Goal: Task Accomplishment & Management: Complete application form

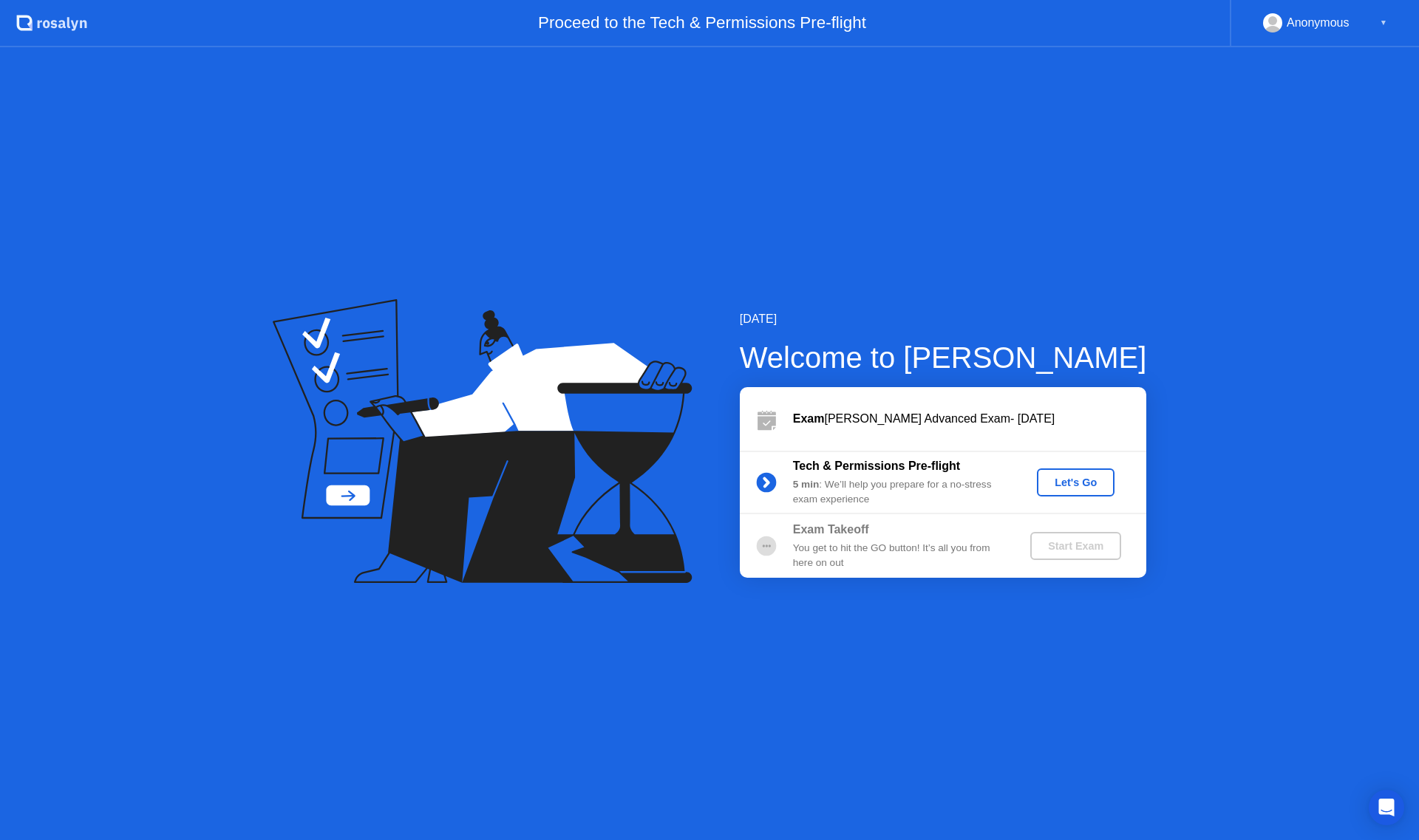
click at [1073, 486] on div "Let's Go" at bounding box center [1075, 482] width 66 height 12
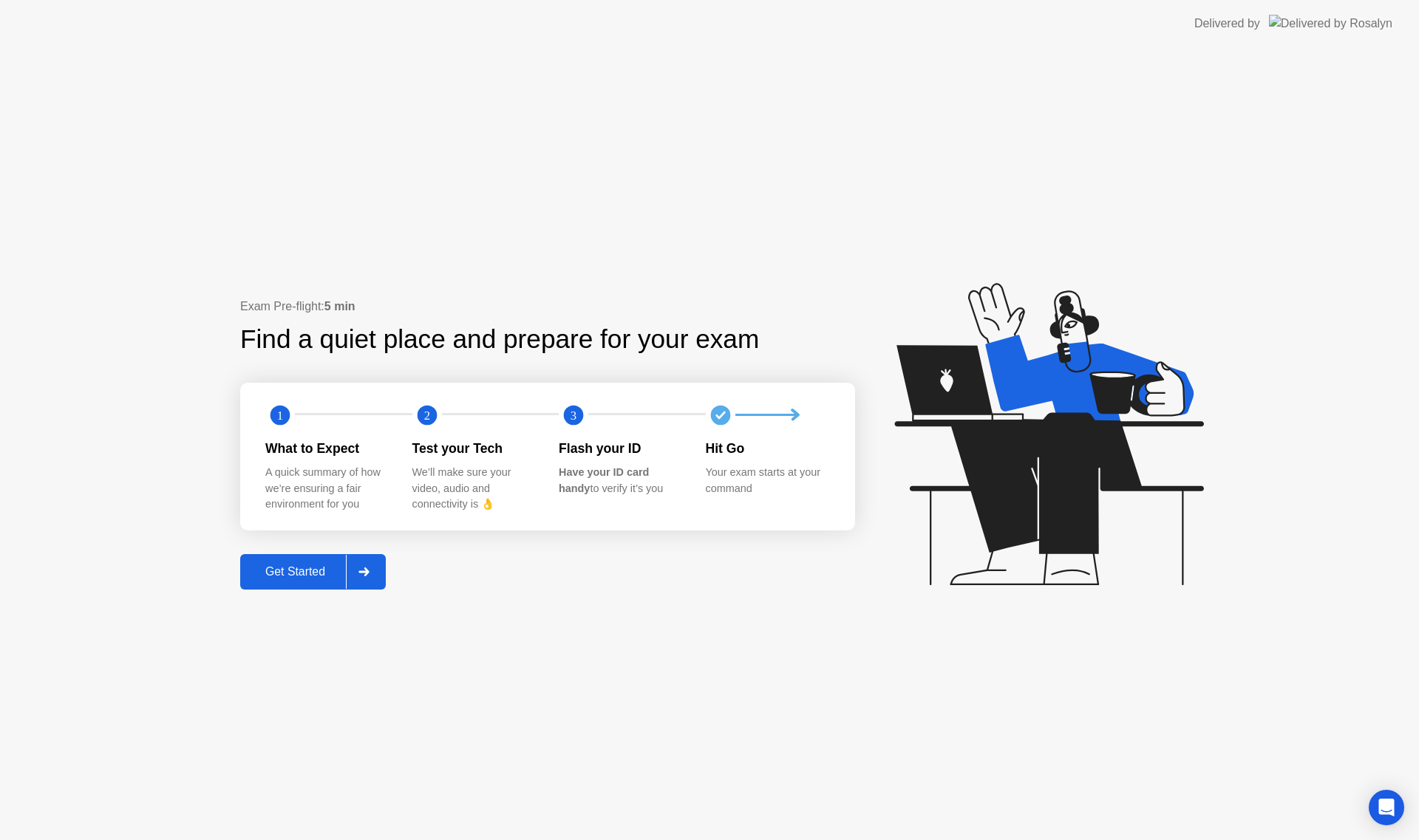
click at [318, 565] on div "Get Started" at bounding box center [294, 572] width 101 height 13
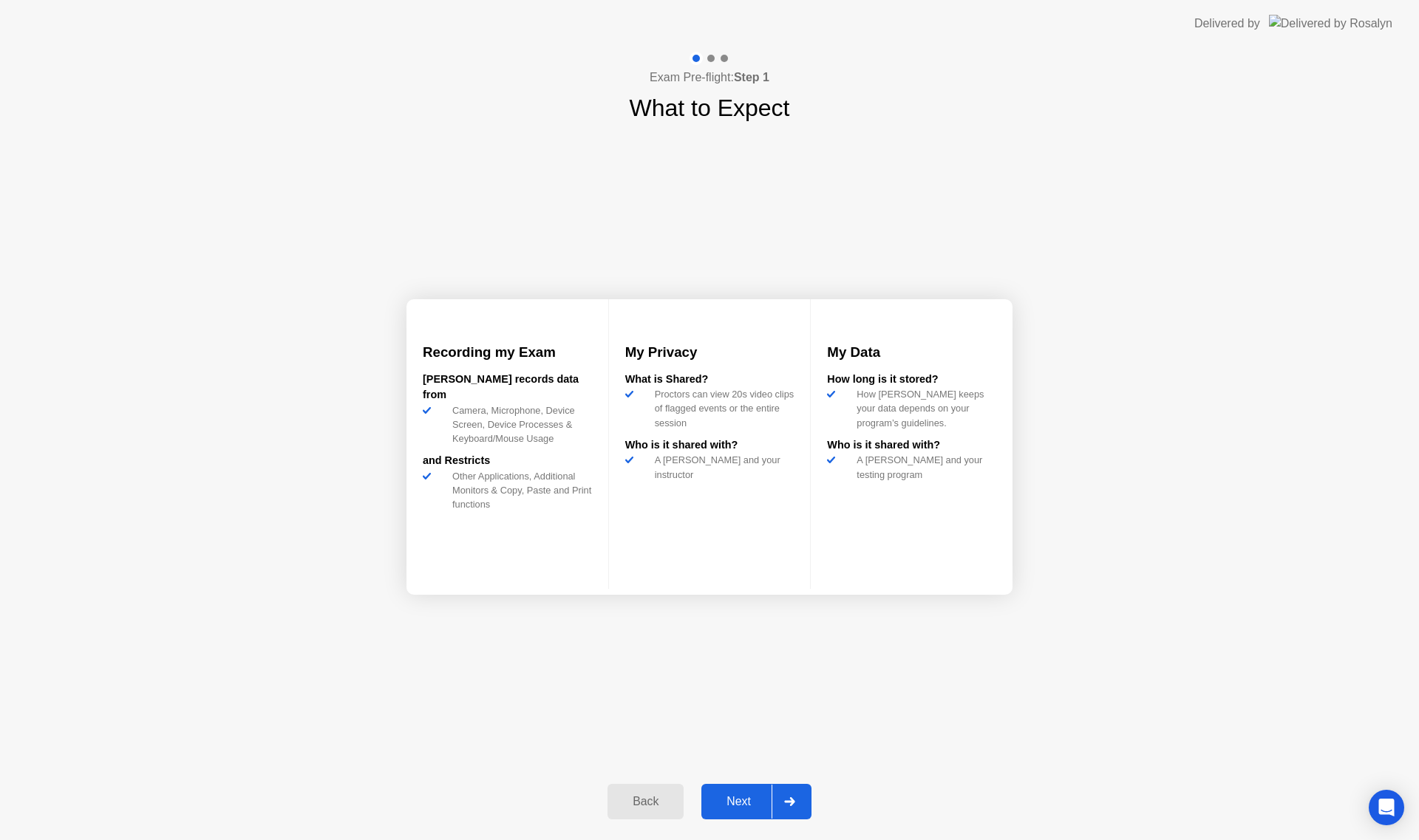
click at [733, 798] on div "Next" at bounding box center [738, 802] width 66 height 13
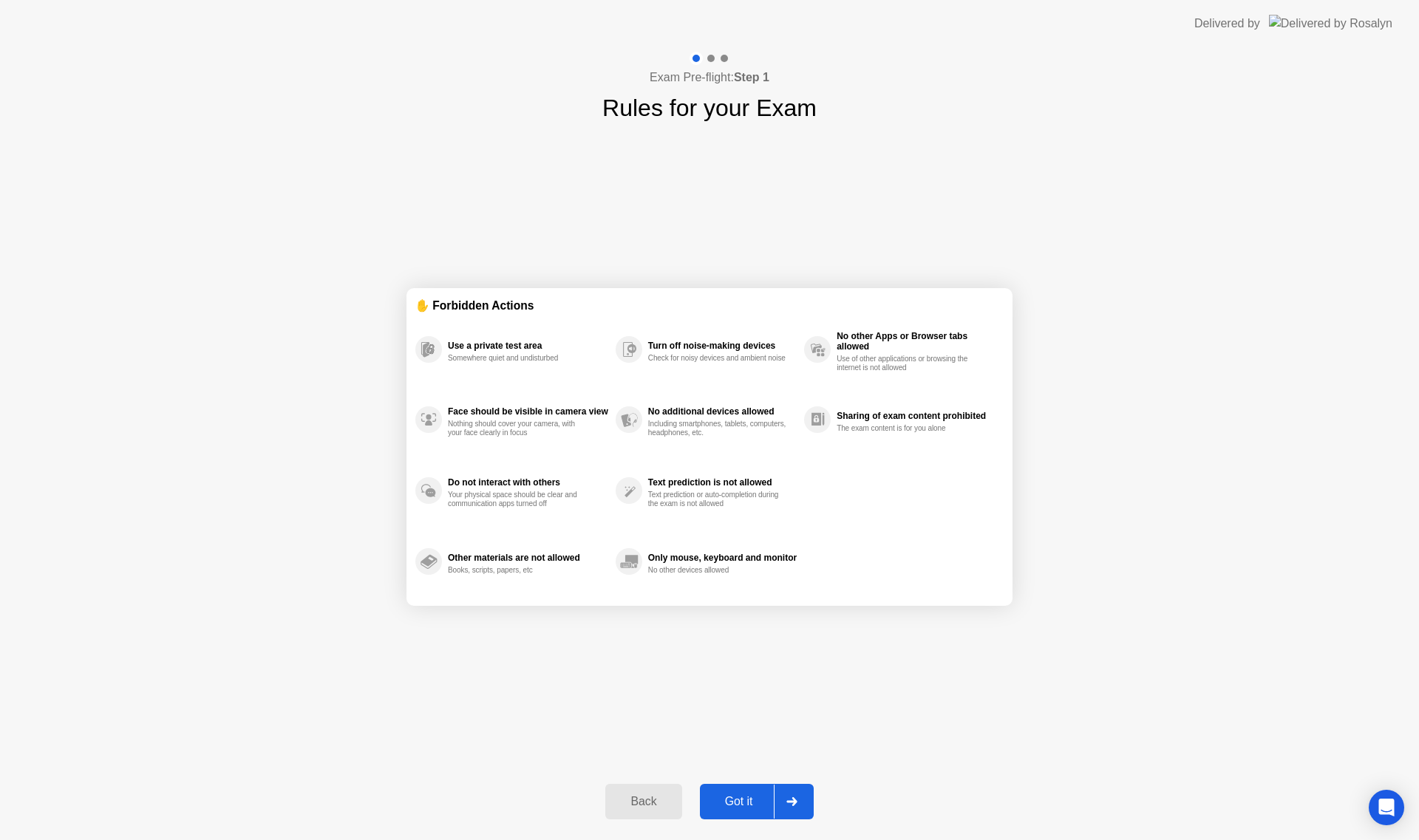
click at [748, 804] on div "Got it" at bounding box center [738, 802] width 69 height 13
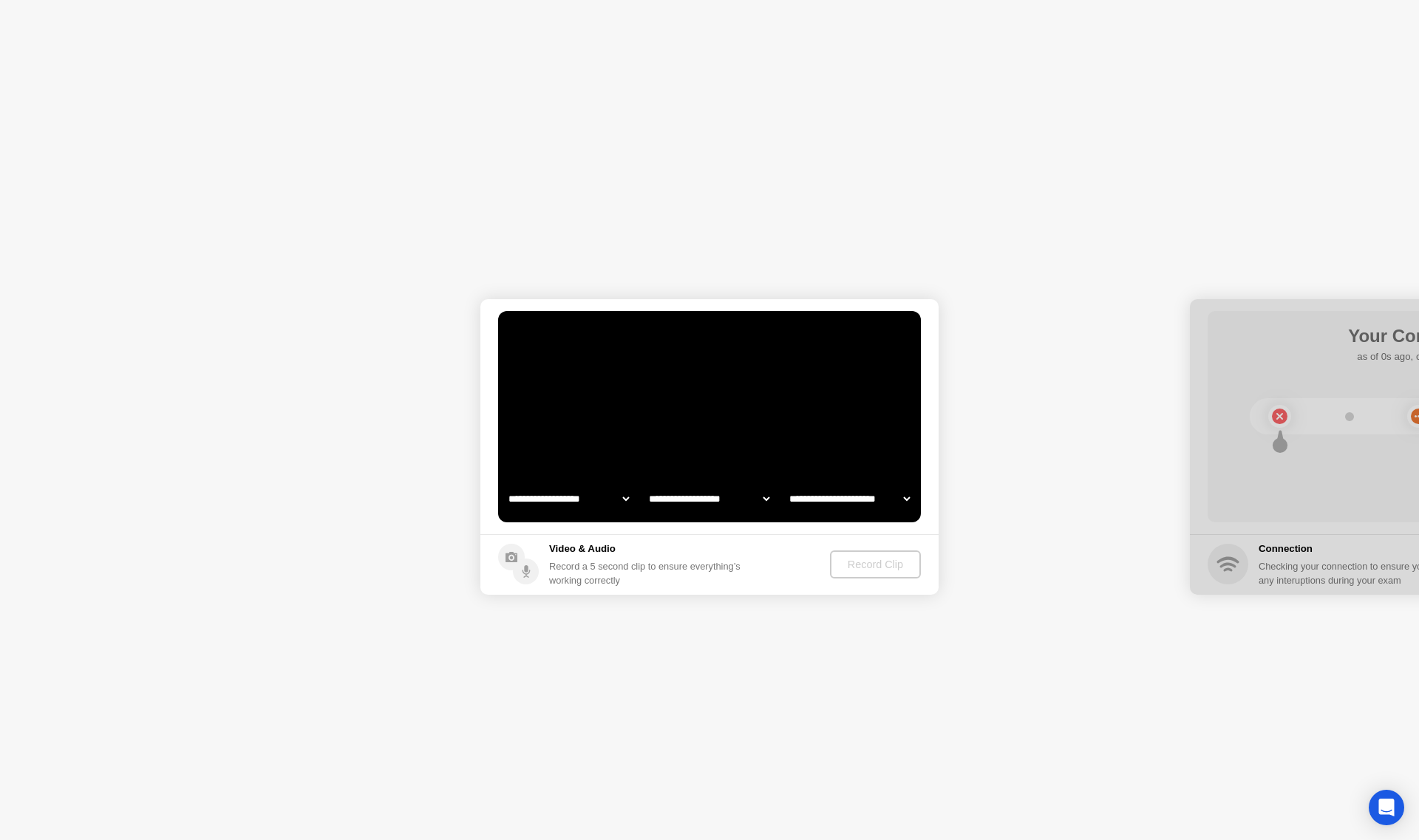
select select "**********"
select select "*******"
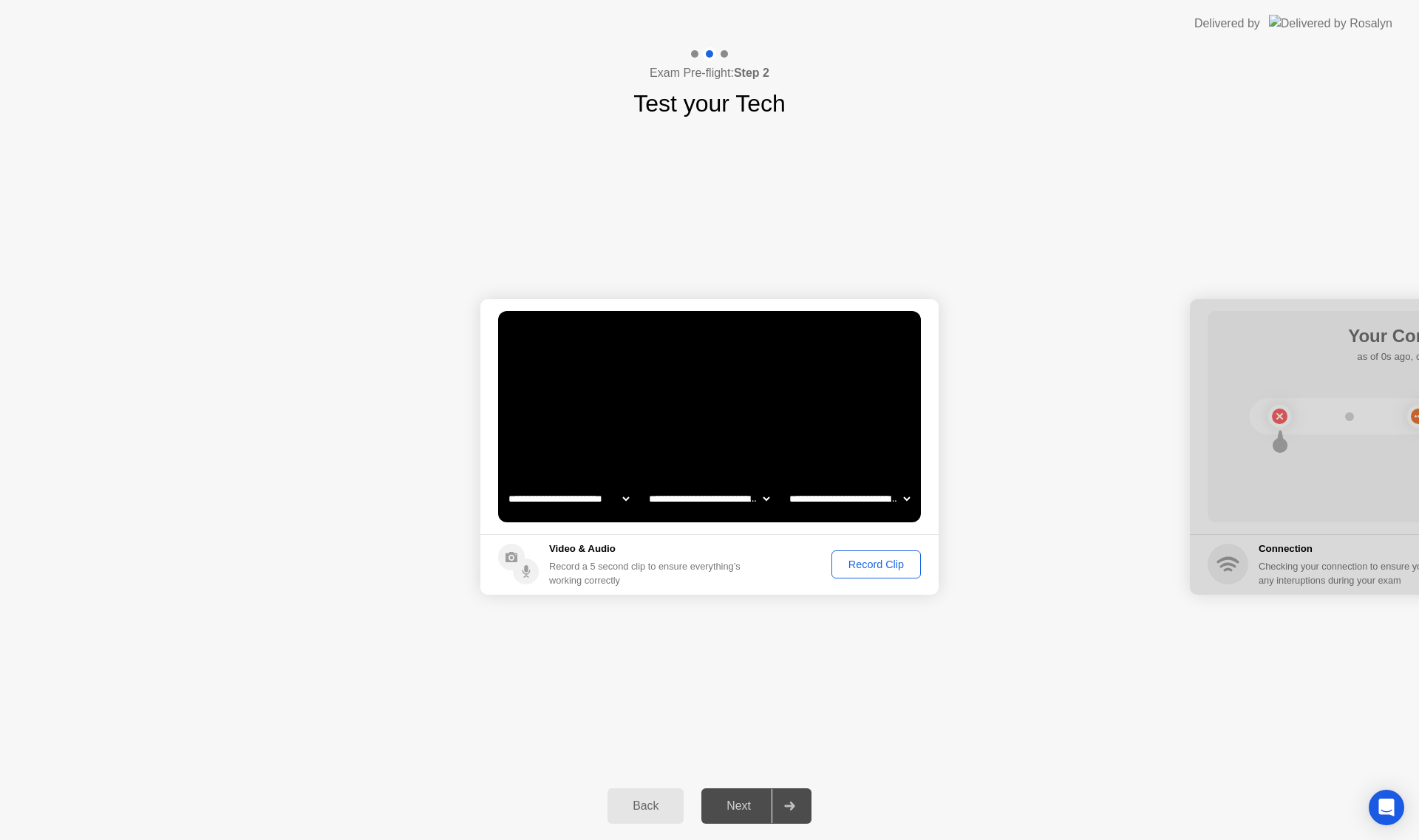
click at [863, 564] on div "Record Clip" at bounding box center [875, 564] width 79 height 12
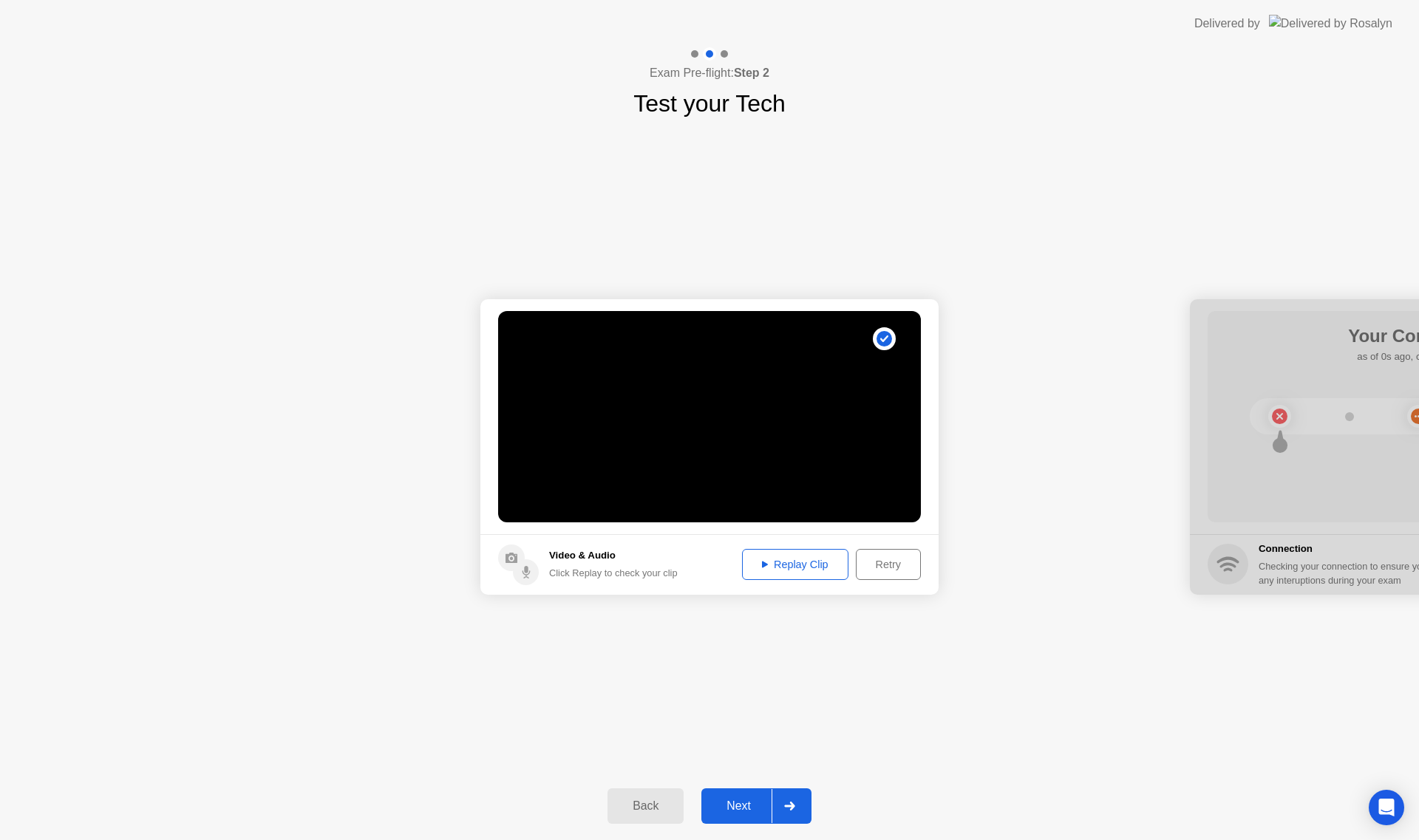
click at [804, 563] on div "Replay Clip" at bounding box center [794, 564] width 96 height 12
click at [886, 562] on div "Retry" at bounding box center [887, 564] width 54 height 12
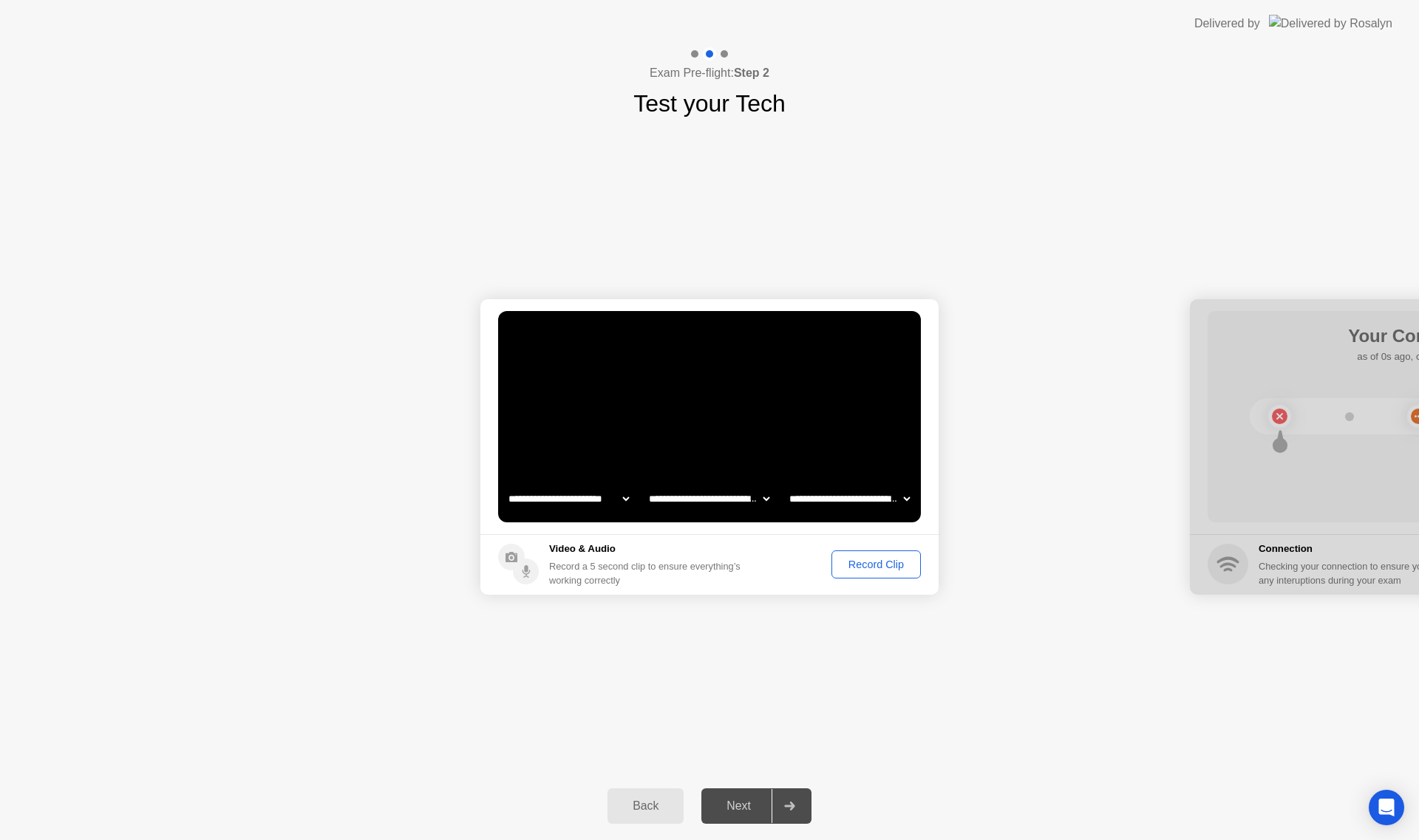
click at [865, 564] on div "Record Clip" at bounding box center [875, 564] width 79 height 12
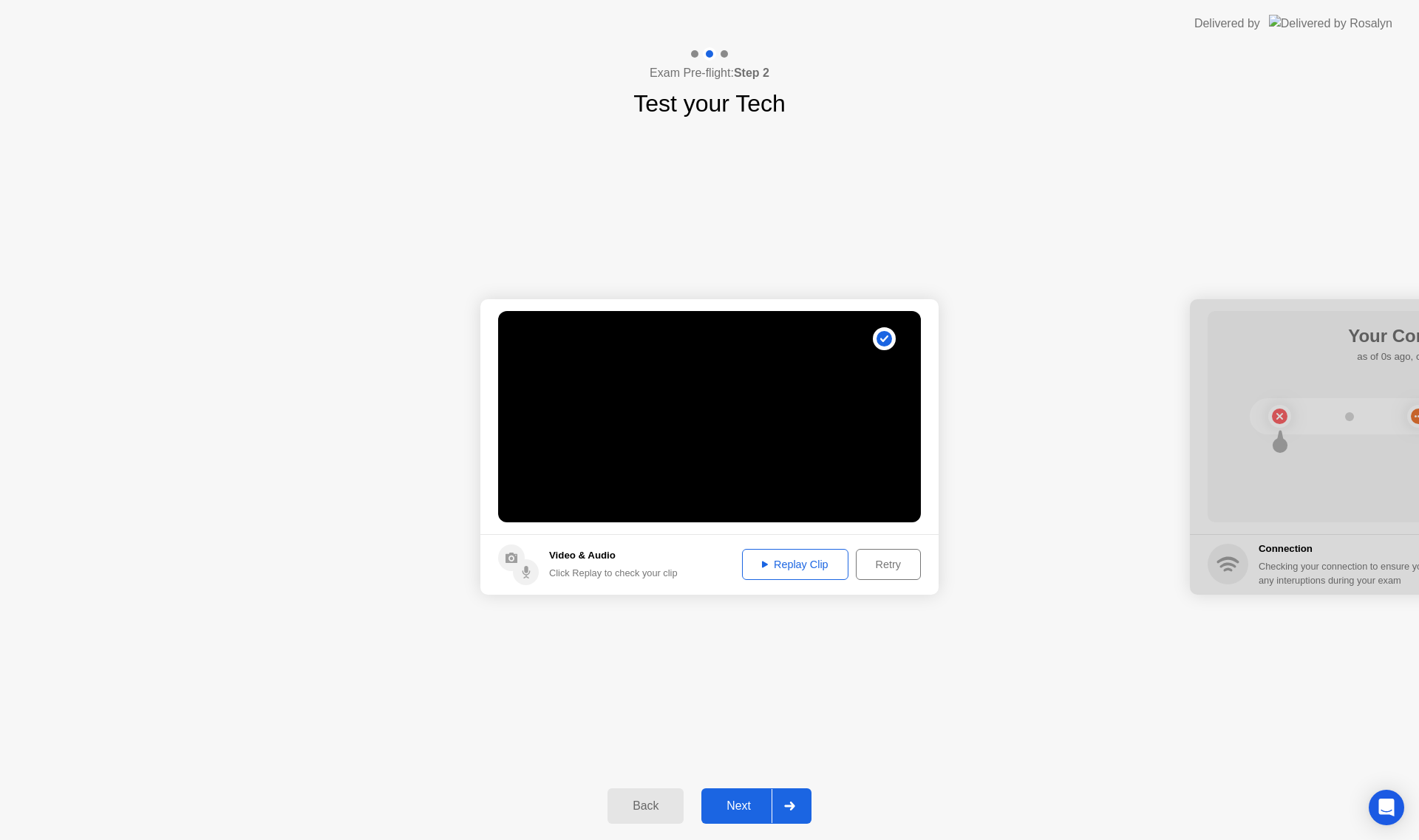
click at [798, 570] on div "Replay Clip" at bounding box center [794, 564] width 96 height 12
click at [746, 803] on div "Next" at bounding box center [738, 806] width 66 height 13
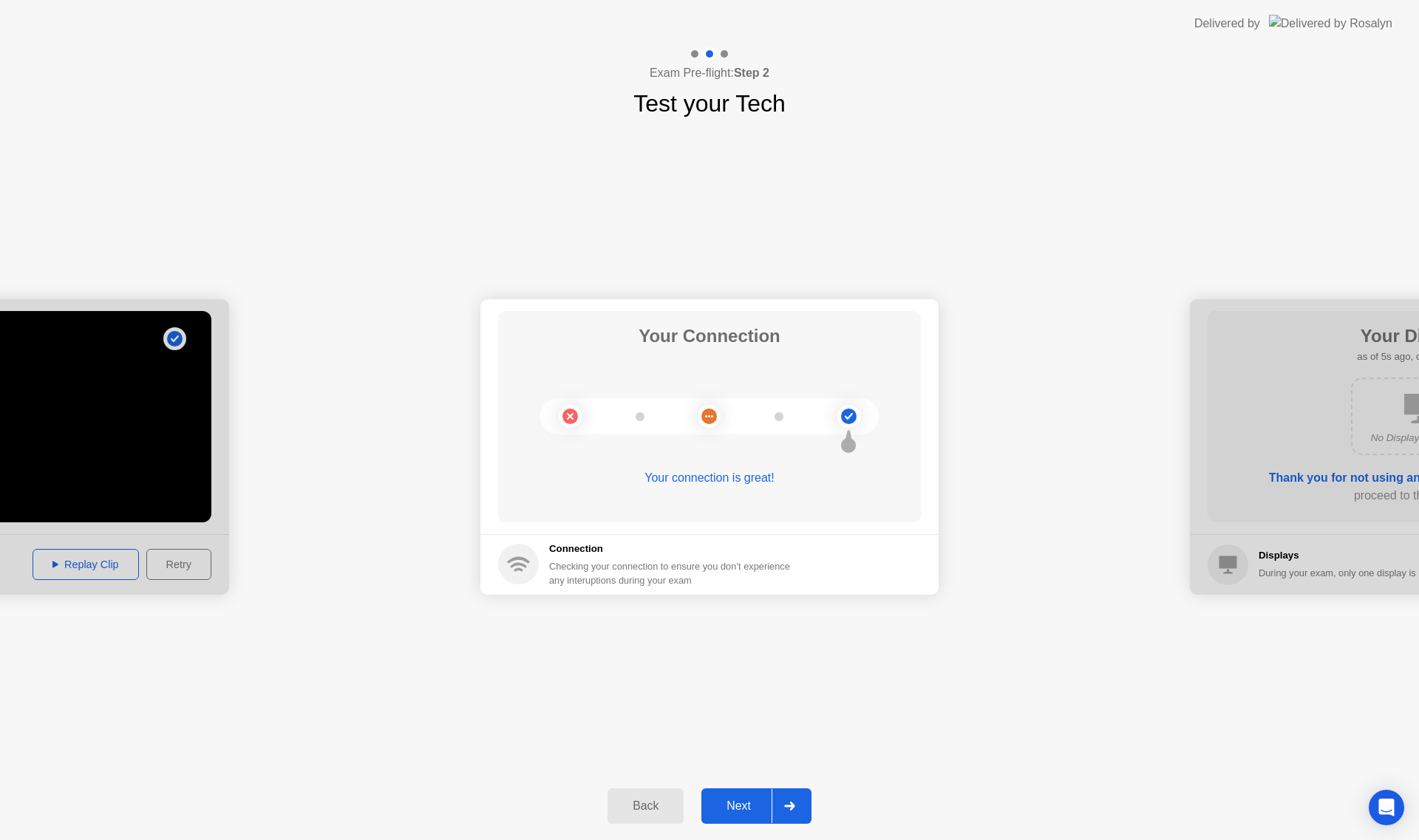
click at [748, 809] on div "Next" at bounding box center [738, 806] width 66 height 13
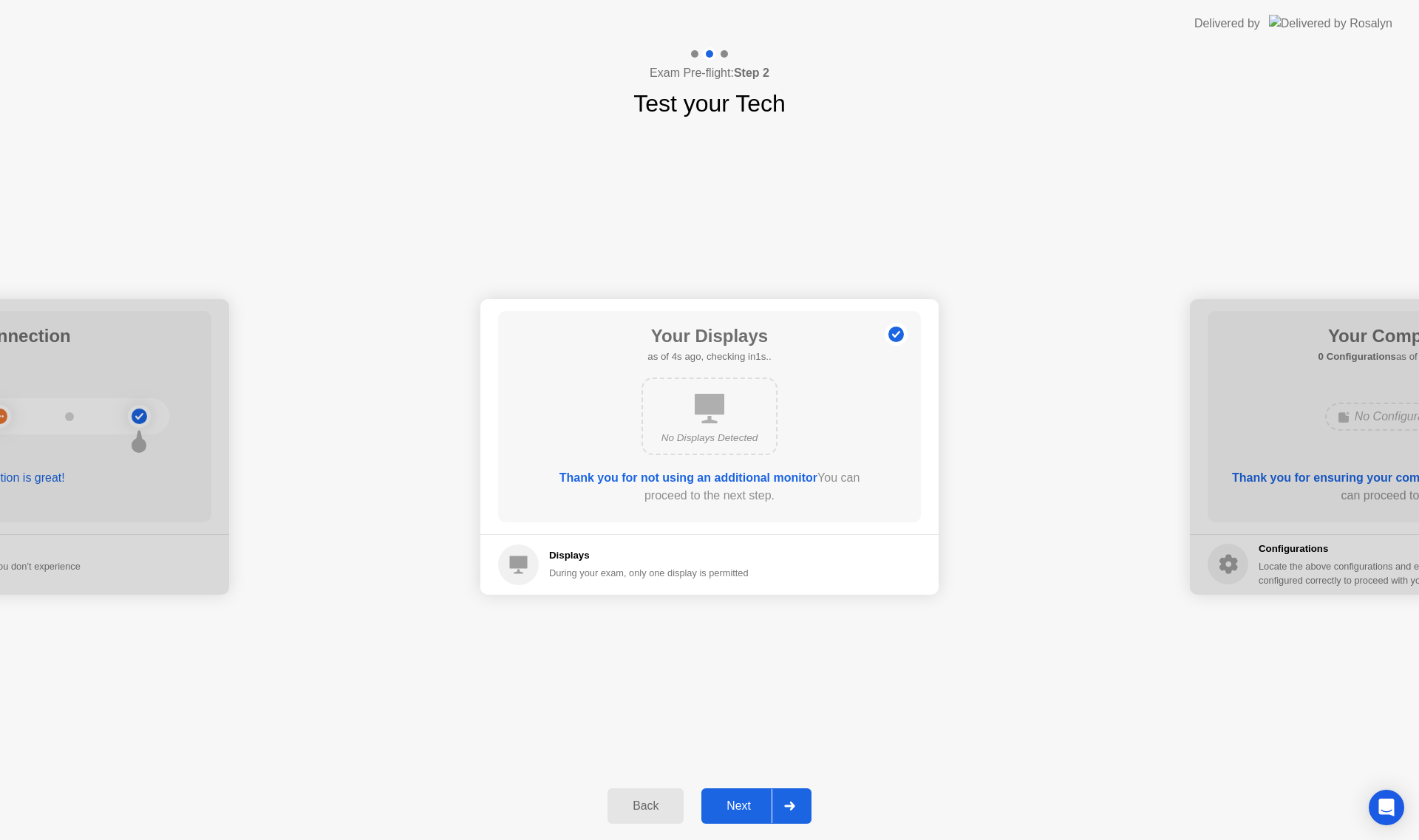
click at [749, 809] on div "Next" at bounding box center [738, 806] width 66 height 13
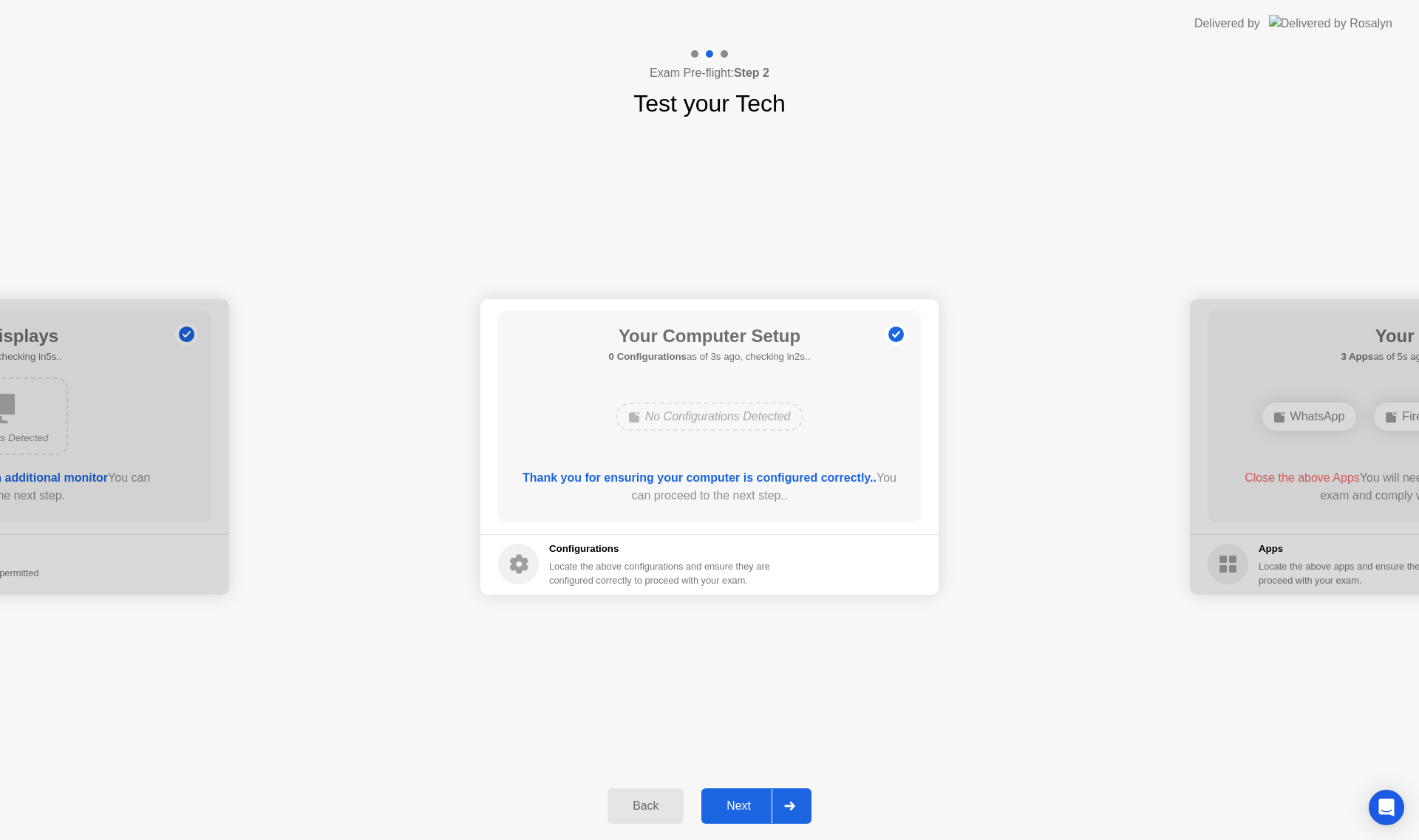
click at [750, 797] on button "Next" at bounding box center [757, 806] width 110 height 35
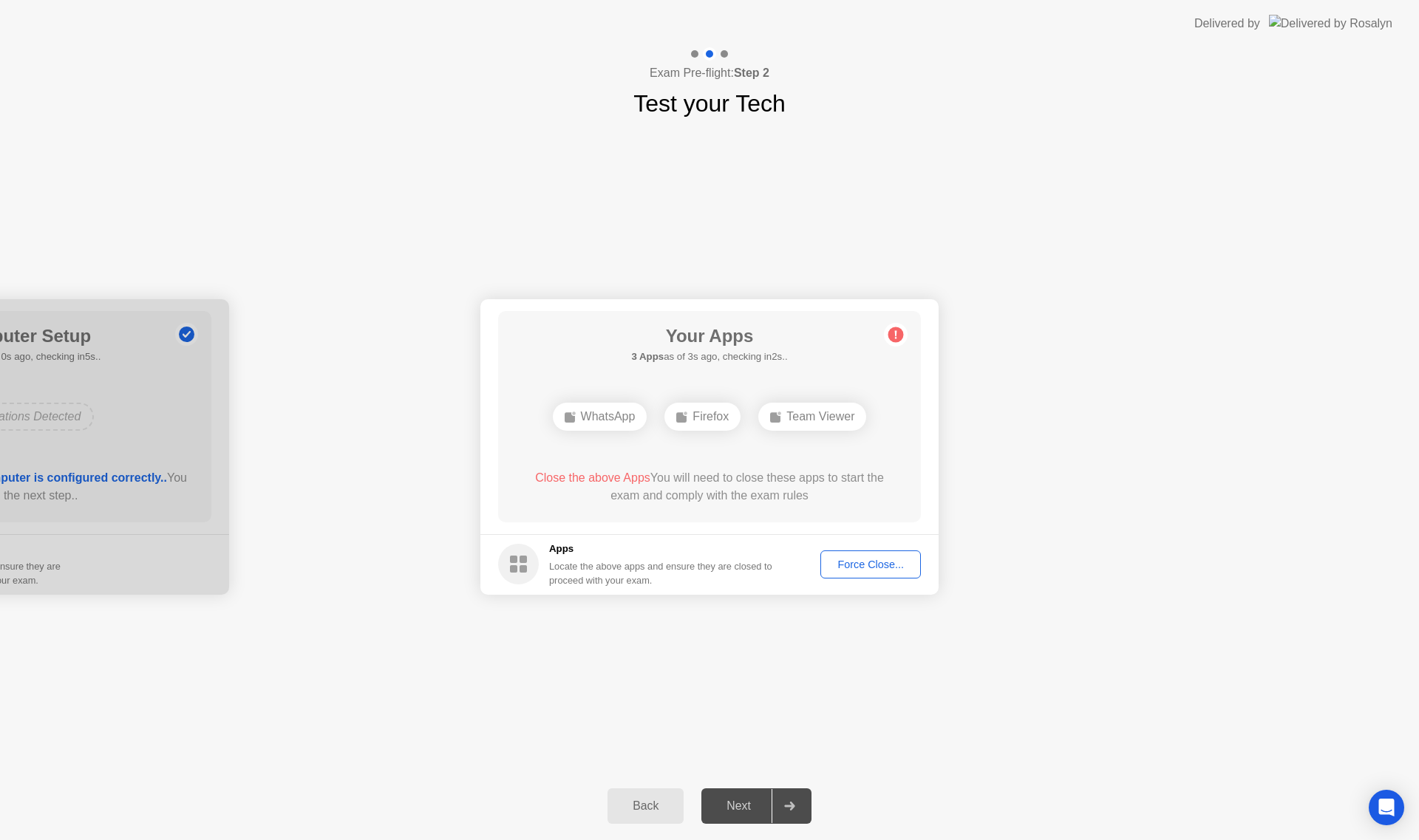
click at [862, 573] on button "Force Close..." at bounding box center [870, 564] width 100 height 28
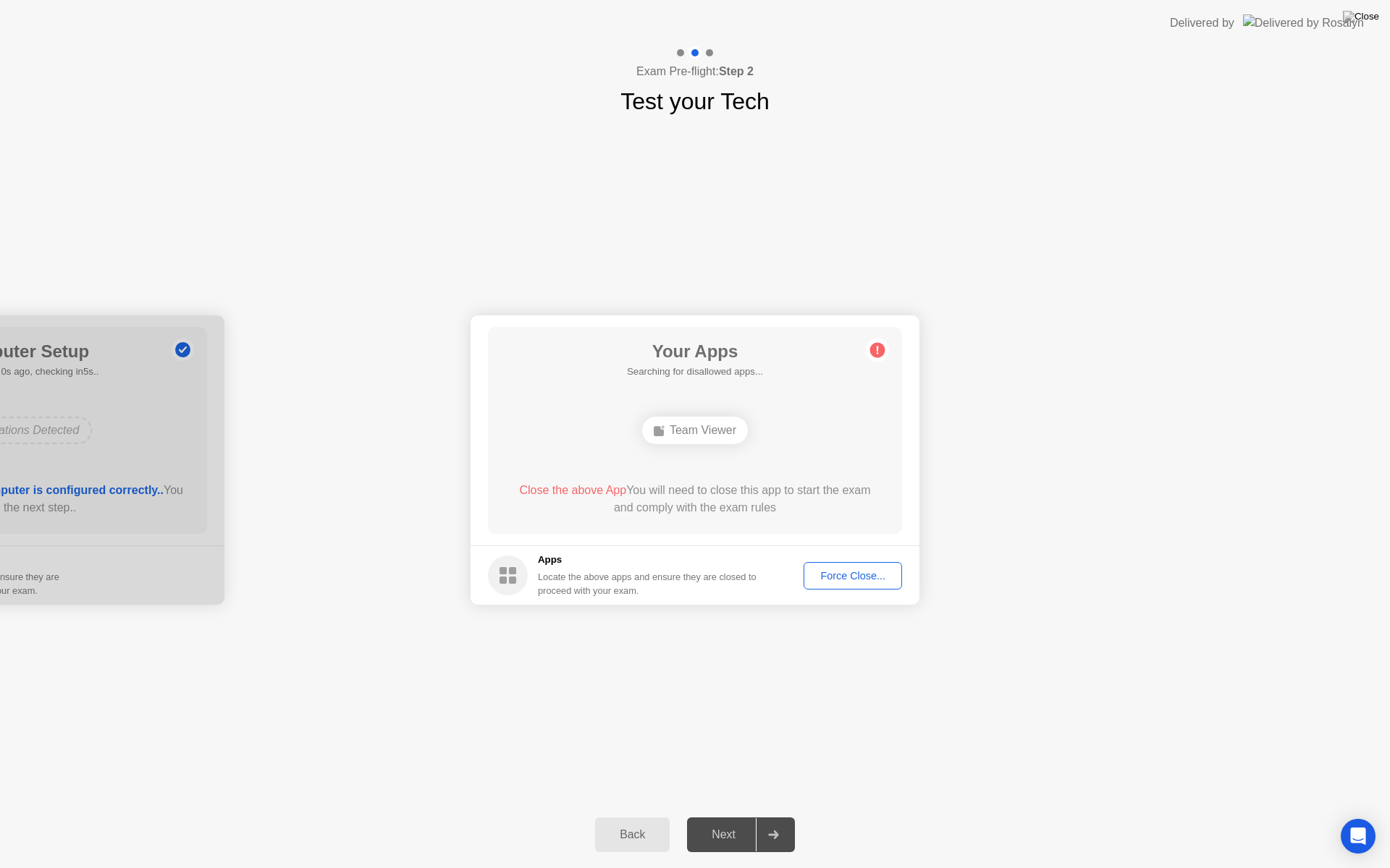
click at [825, 697] on div "**********" at bounding box center [695, 460] width 1390 height 683
drag, startPoint x: 1018, startPoint y: 20, endPoint x: 938, endPoint y: 83, distance: 101.8
click at [935, 84] on app-layout-with-logo "**********" at bounding box center [695, 434] width 1390 height 868
click at [1024, 40] on header "Delivered by" at bounding box center [695, 23] width 1390 height 47
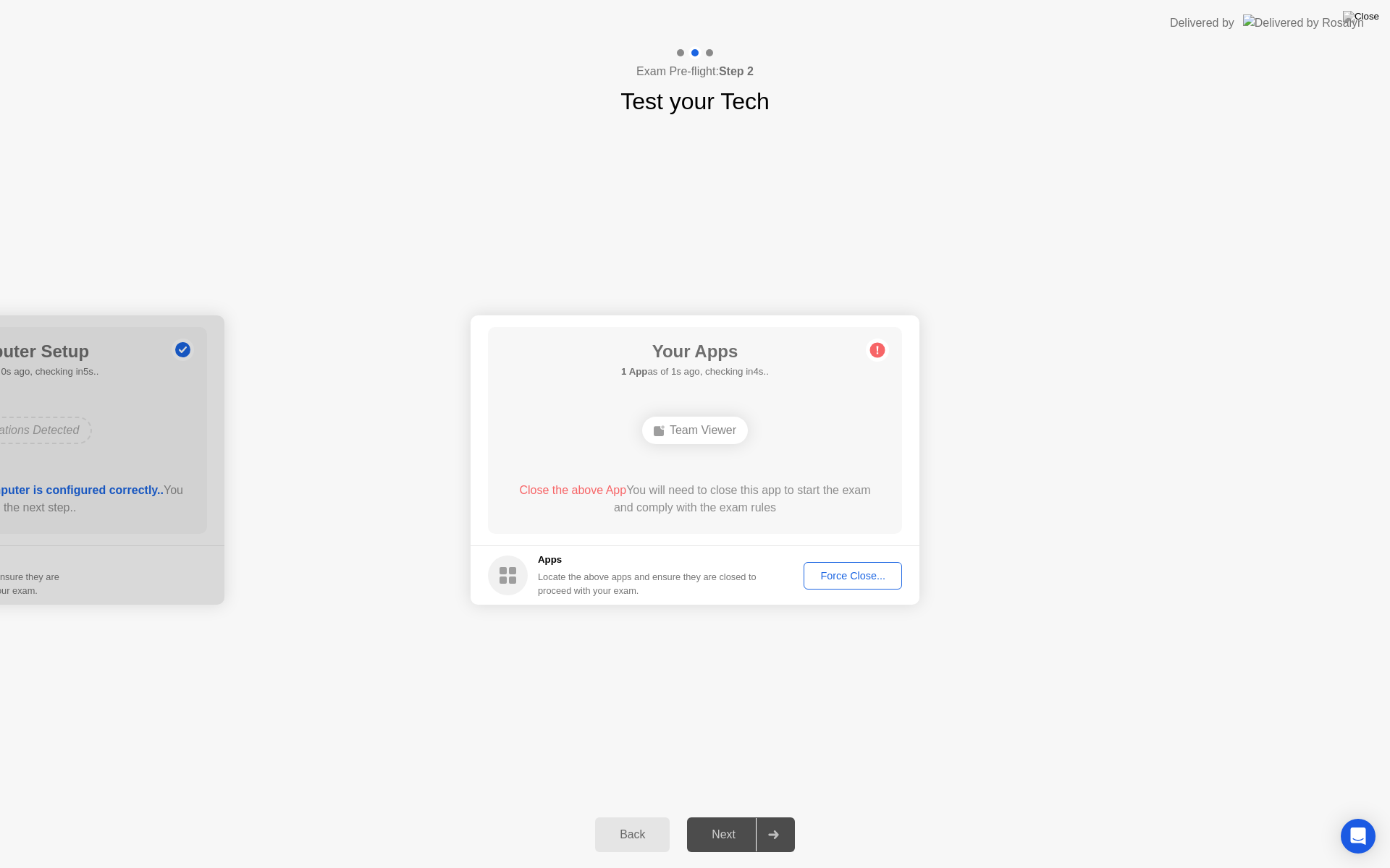
click at [1027, 74] on div "Exam Pre-flight: Step 2 Test your Tech" at bounding box center [695, 83] width 1390 height 72
click at [638, 822] on div "Back" at bounding box center [632, 835] width 66 height 13
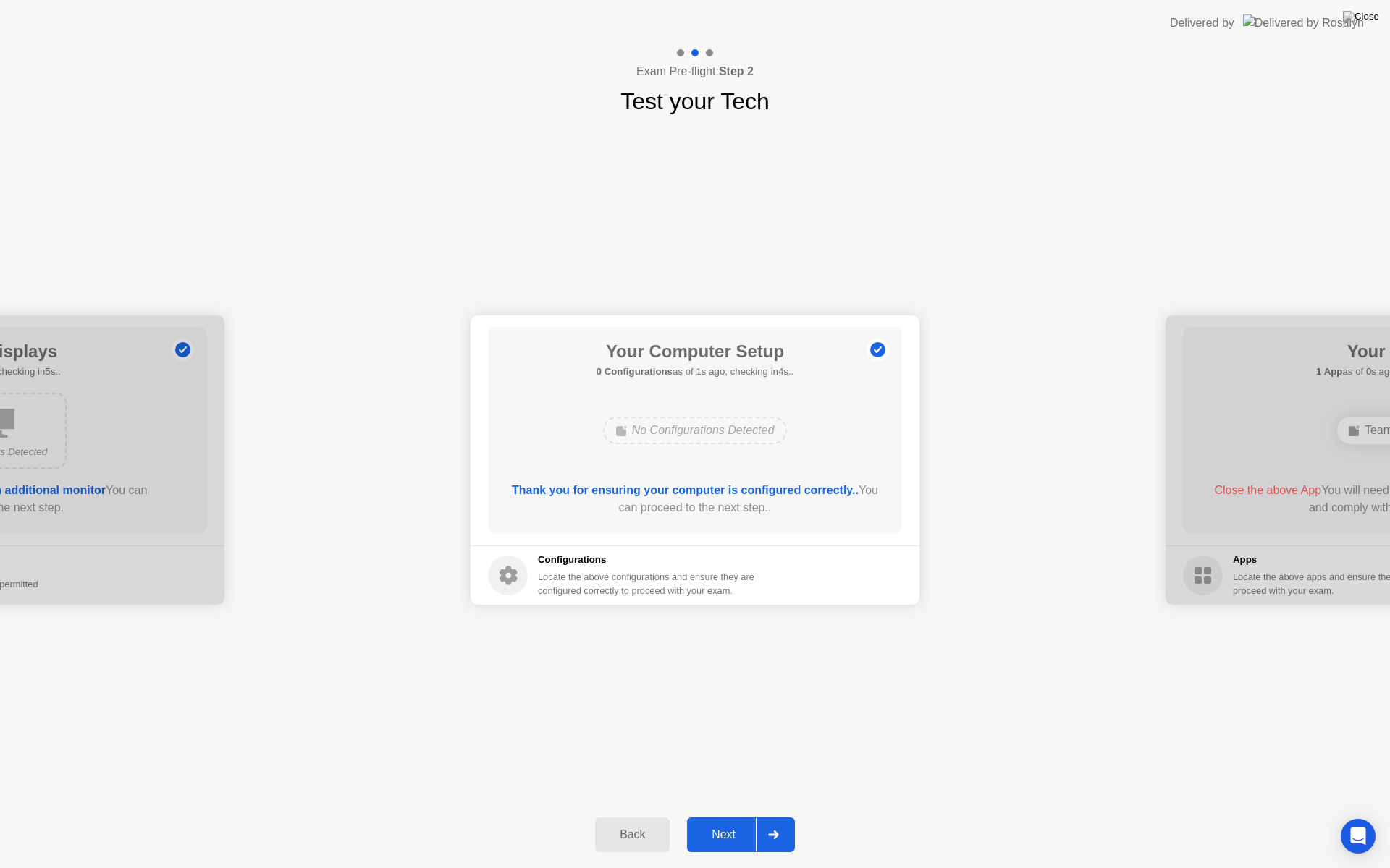
click at [730, 822] on div "Next" at bounding box center [723, 835] width 65 height 13
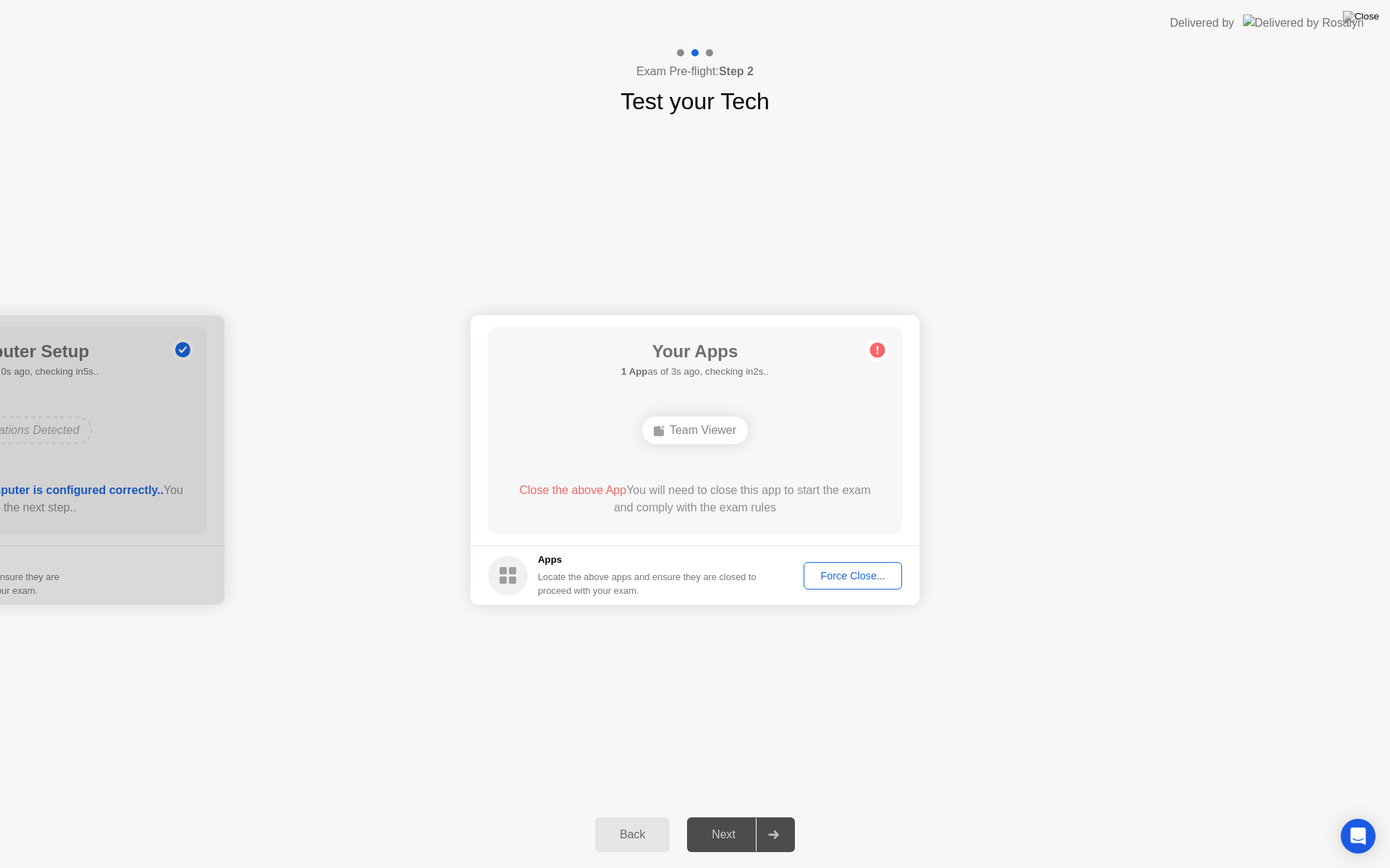
drag, startPoint x: 918, startPoint y: 795, endPoint x: 874, endPoint y: 364, distance: 433.2
click at [832, 483] on div "**********" at bounding box center [695, 460] width 1390 height 683
drag, startPoint x: 1014, startPoint y: 44, endPoint x: 948, endPoint y: 26, distance: 68.4
click at [944, 84] on app-layout-with-logo "**********" at bounding box center [695, 434] width 1390 height 868
click at [943, 38] on header "Delivered by" at bounding box center [695, 23] width 1390 height 47
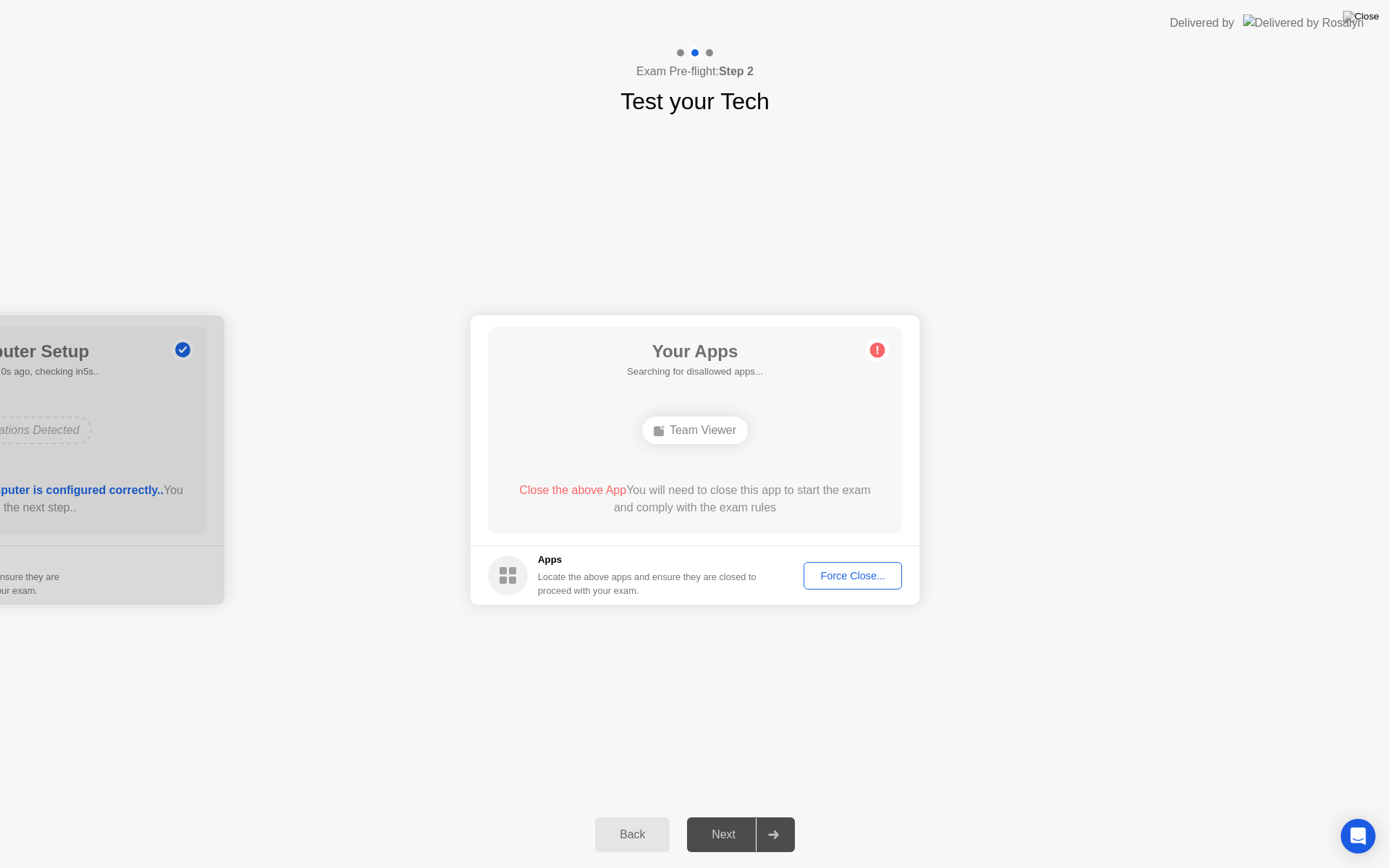
click at [951, 21] on header "Delivered by" at bounding box center [695, 23] width 1390 height 47
click at [826, 576] on div "Force Close..." at bounding box center [853, 576] width 88 height 11
drag, startPoint x: 698, startPoint y: 420, endPoint x: 826, endPoint y: 430, distance: 128.4
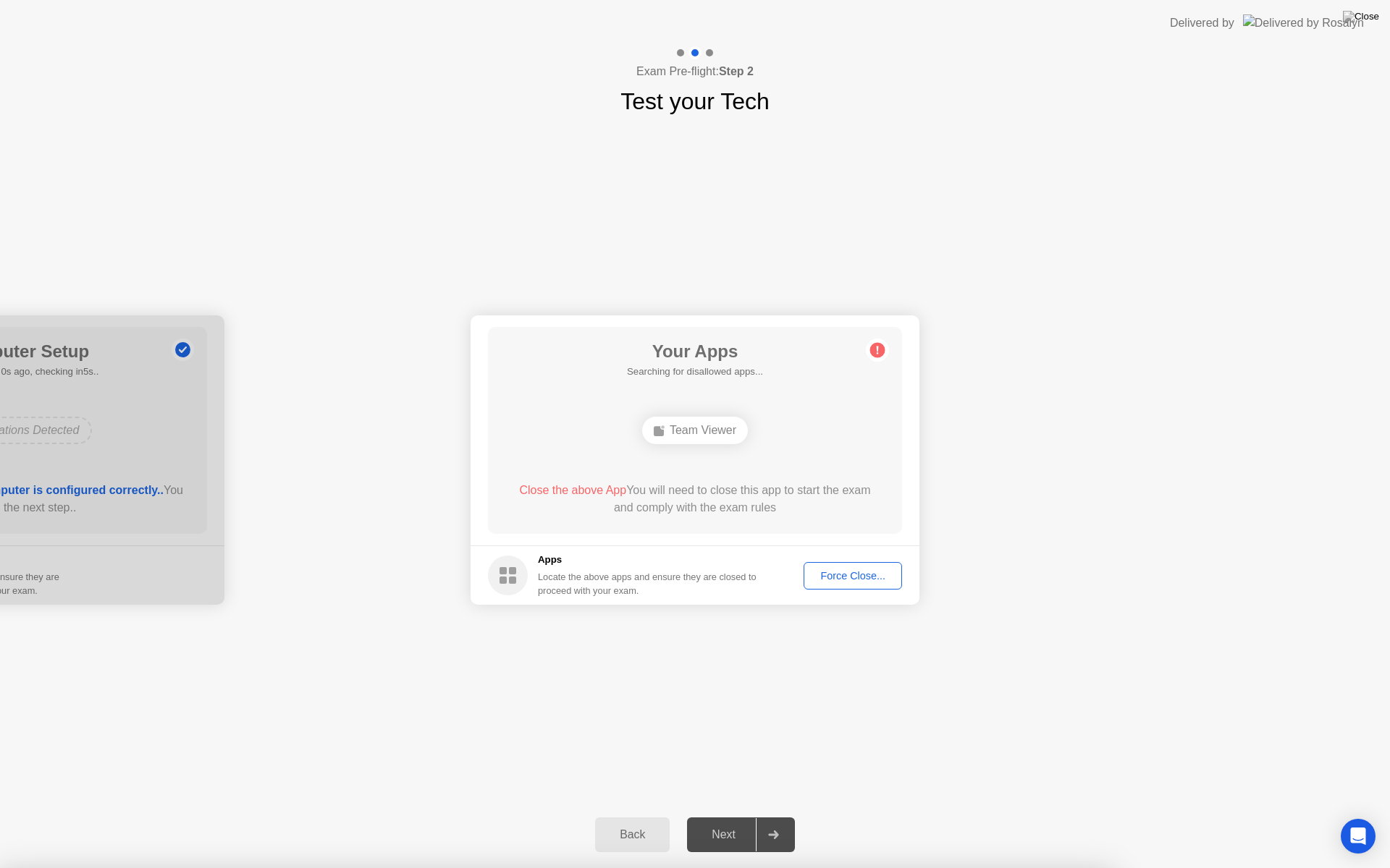
drag, startPoint x: 826, startPoint y: 430, endPoint x: 818, endPoint y: 430, distance: 8.0
drag, startPoint x: 779, startPoint y: 414, endPoint x: 774, endPoint y: 424, distance: 11.2
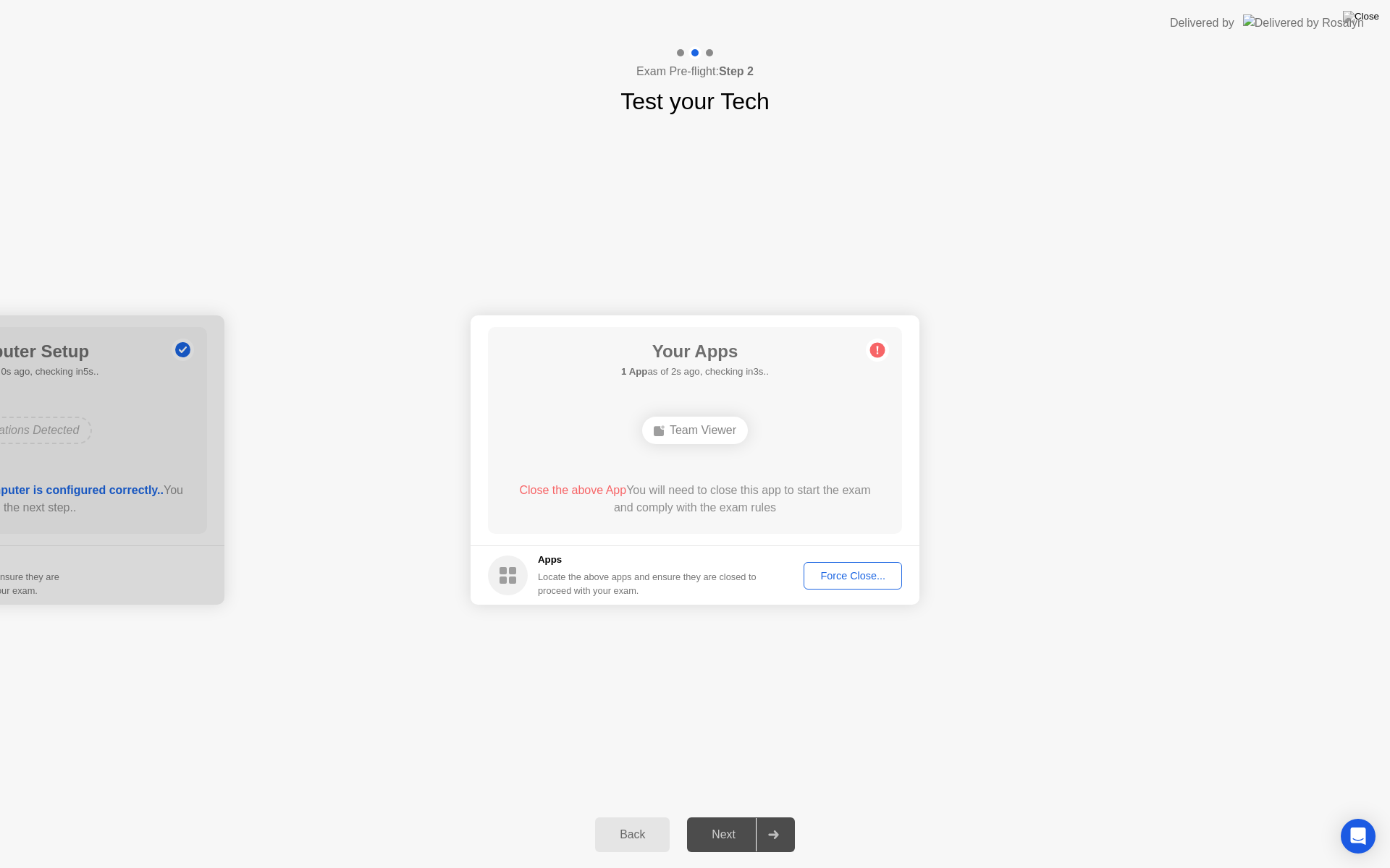
click at [655, 822] on div "Back" at bounding box center [632, 835] width 66 height 13
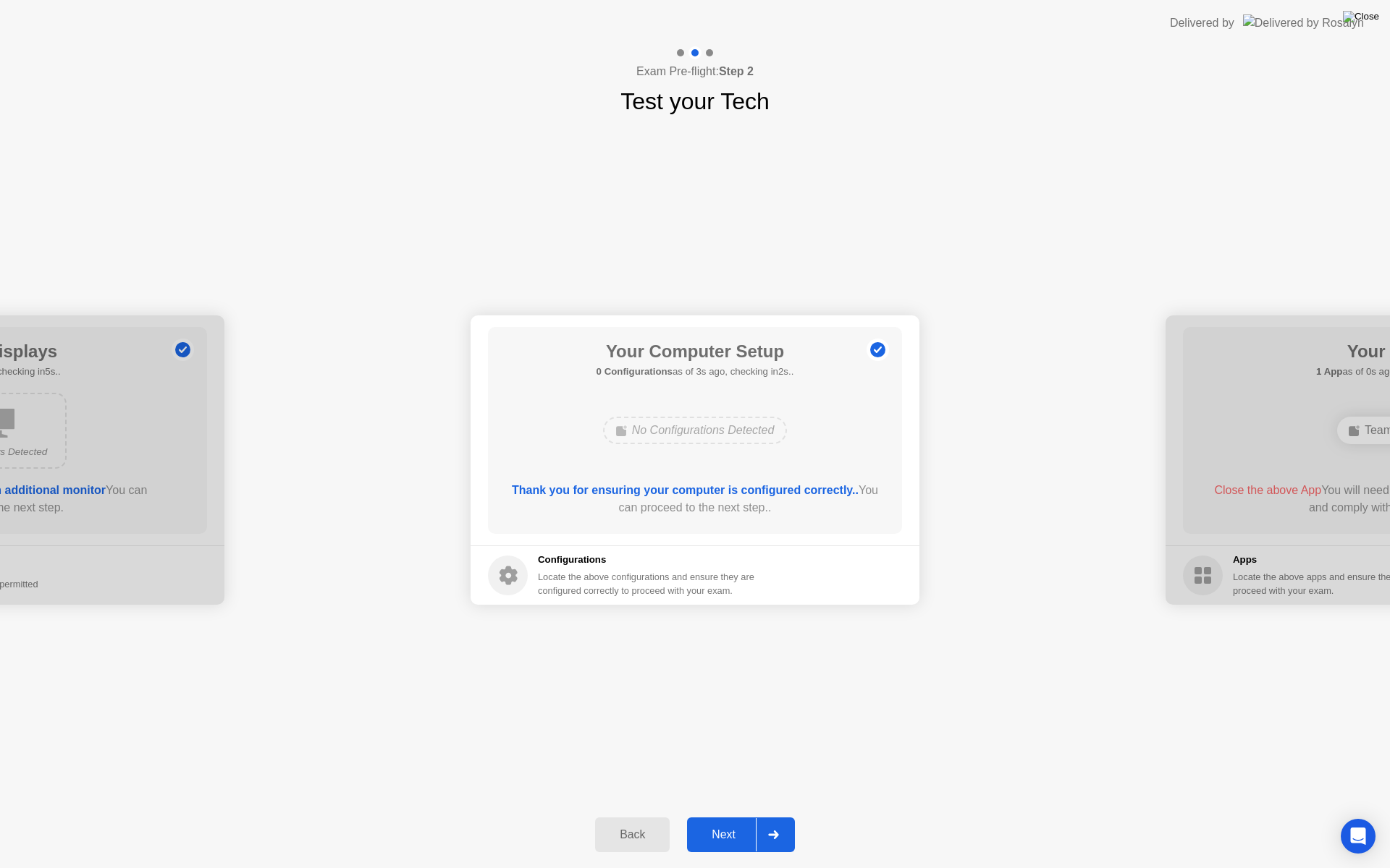
click at [1371, 20] on img at bounding box center [1361, 16] width 36 height 11
click at [622, 822] on div "Back" at bounding box center [632, 835] width 66 height 13
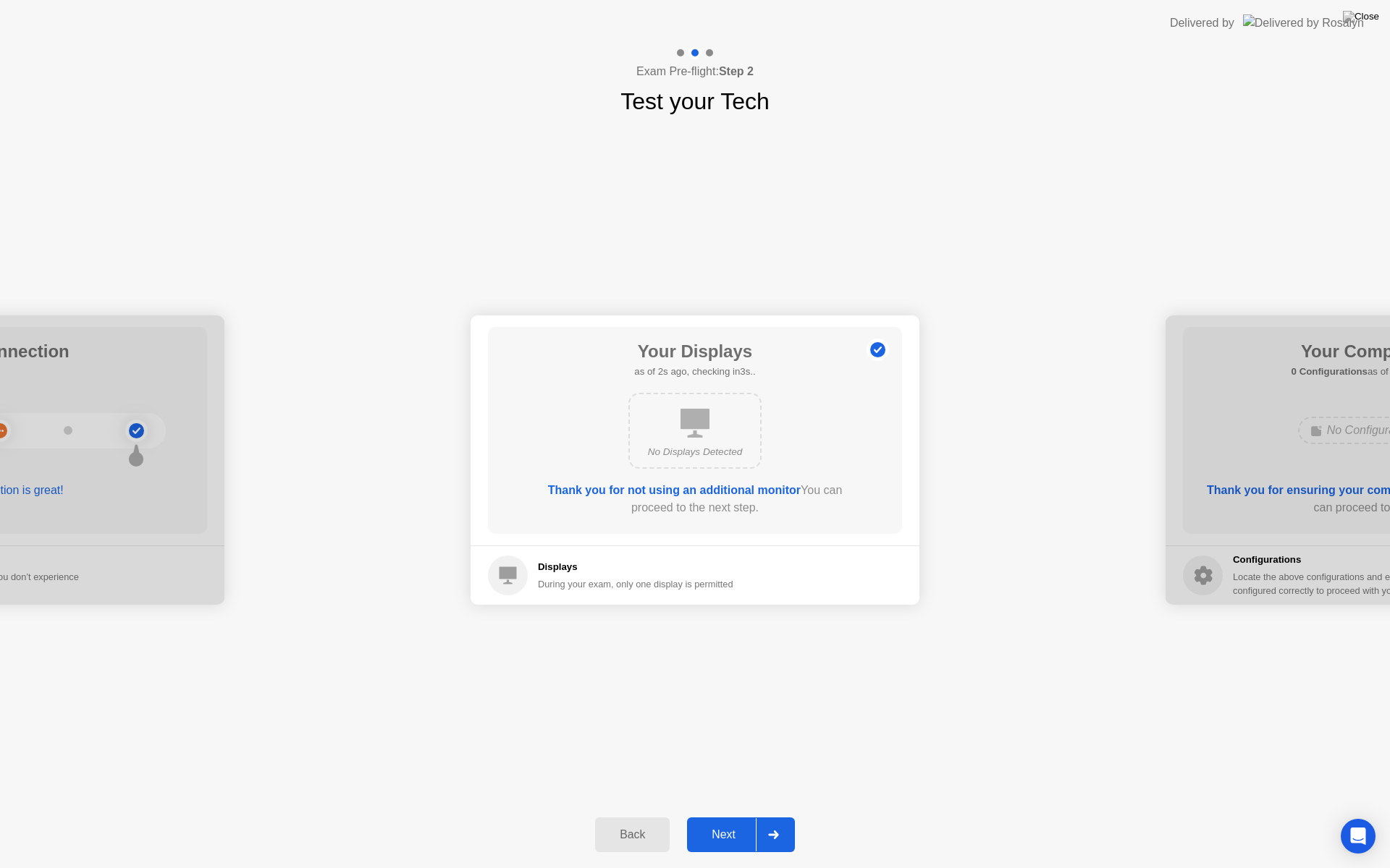
click at [757, 822] on div at bounding box center [773, 834] width 34 height 34
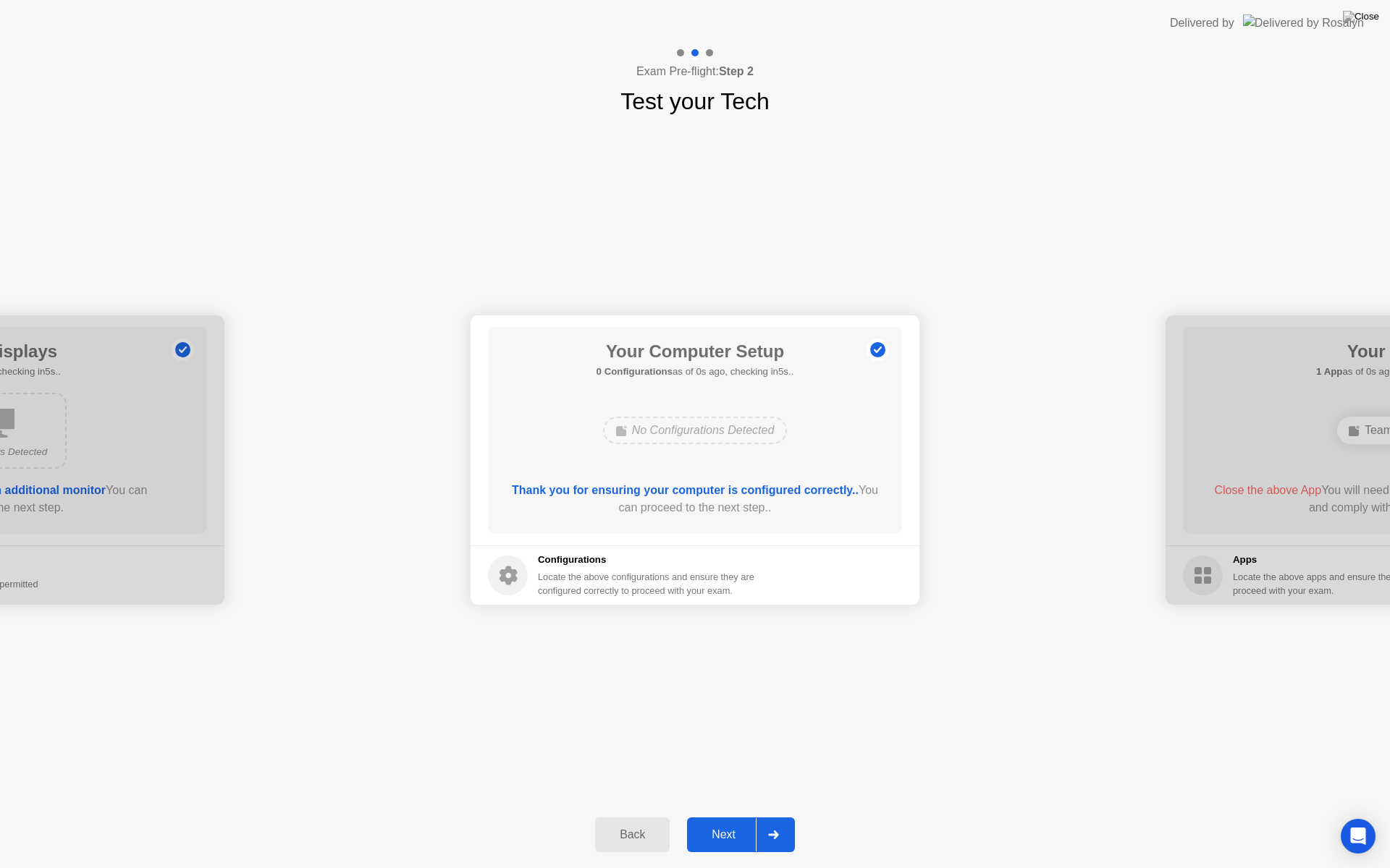
click at [757, 822] on div at bounding box center [773, 834] width 34 height 34
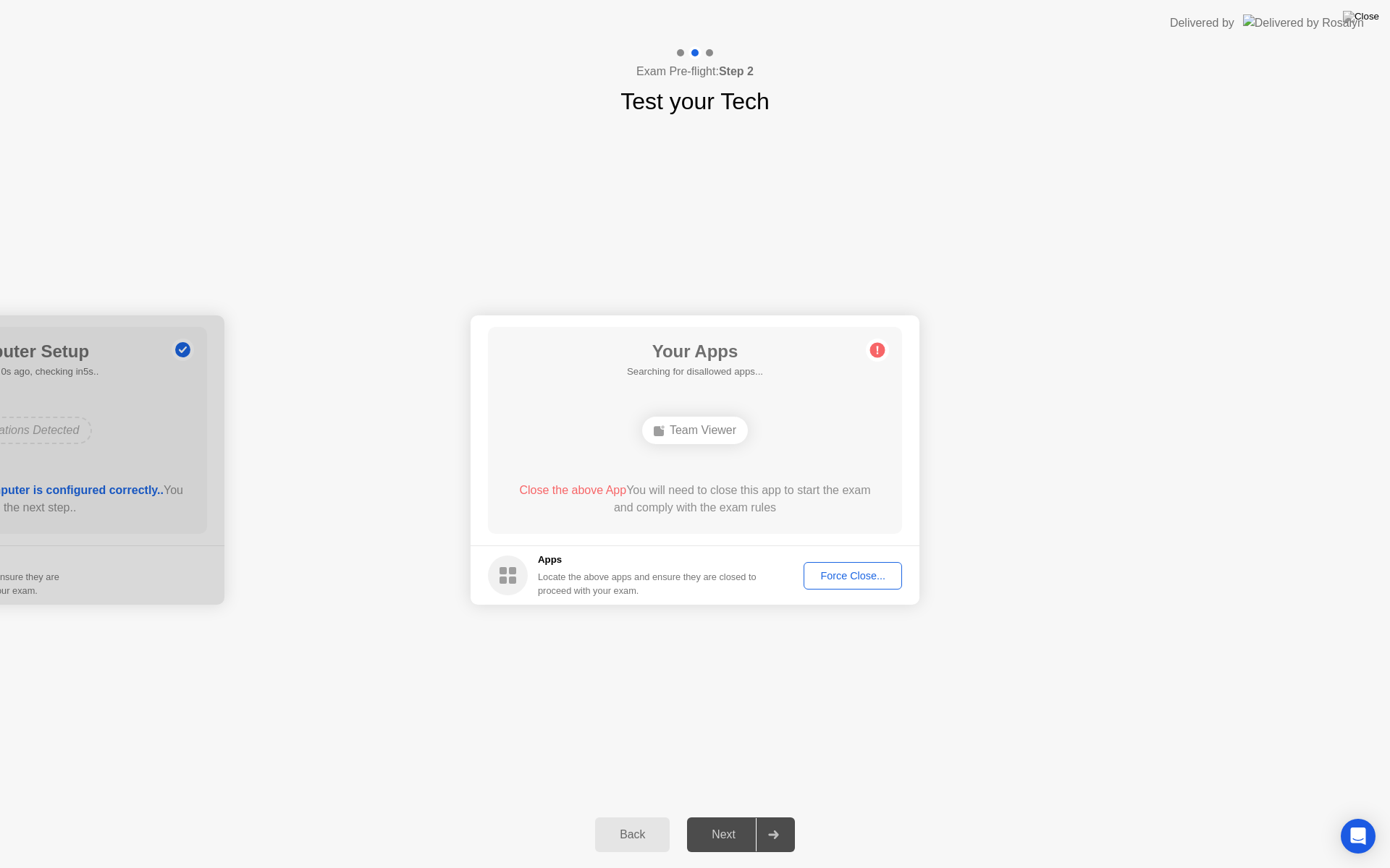
click at [757, 822] on div at bounding box center [773, 834] width 34 height 34
click at [815, 567] on button "Force Close..." at bounding box center [853, 576] width 98 height 28
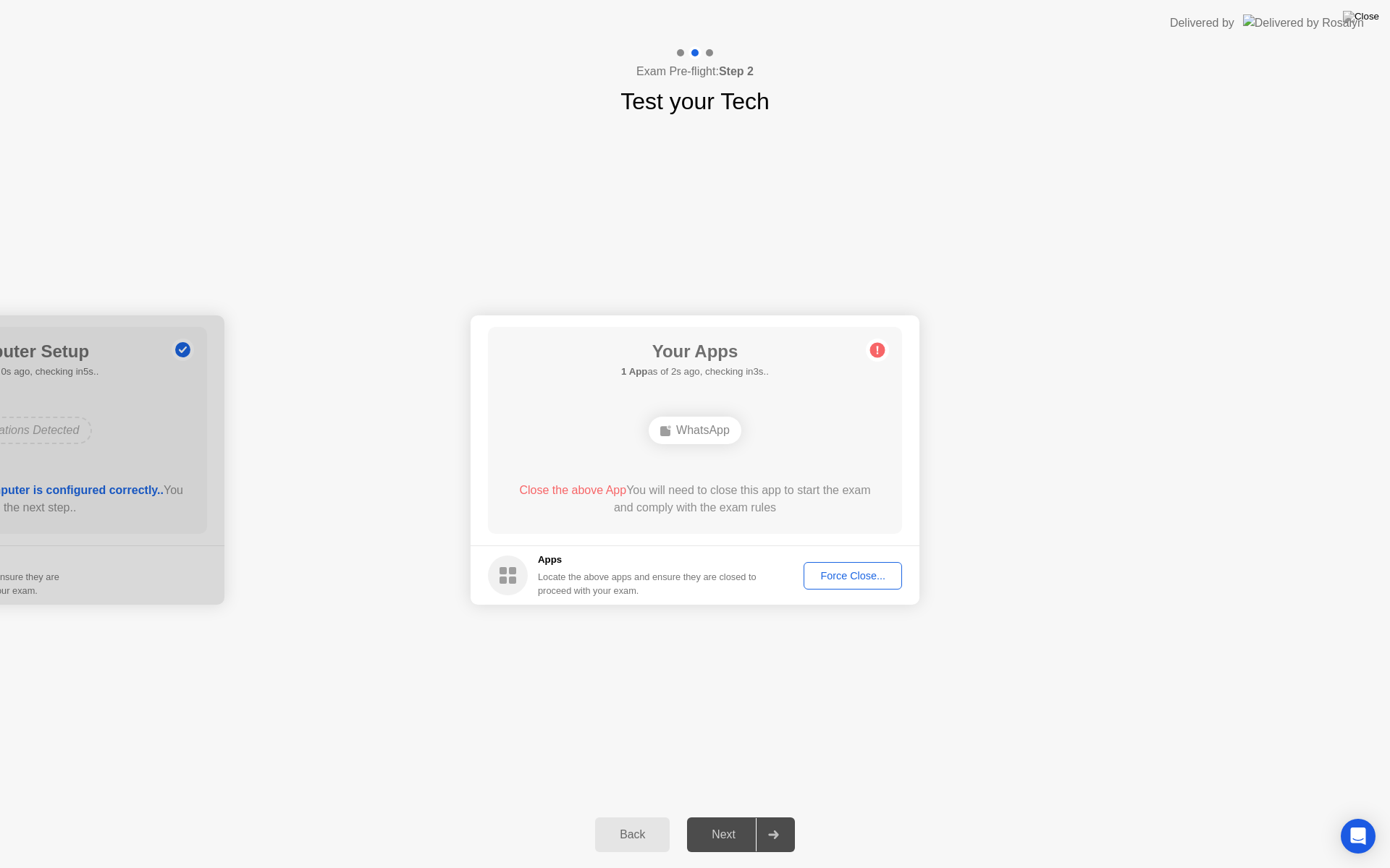
click at [834, 576] on div "Force Close..." at bounding box center [853, 576] width 88 height 11
click at [552, 560] on h5 "Apps" at bounding box center [648, 560] width 220 height 15
click at [867, 352] on icon at bounding box center [877, 350] width 23 height 23
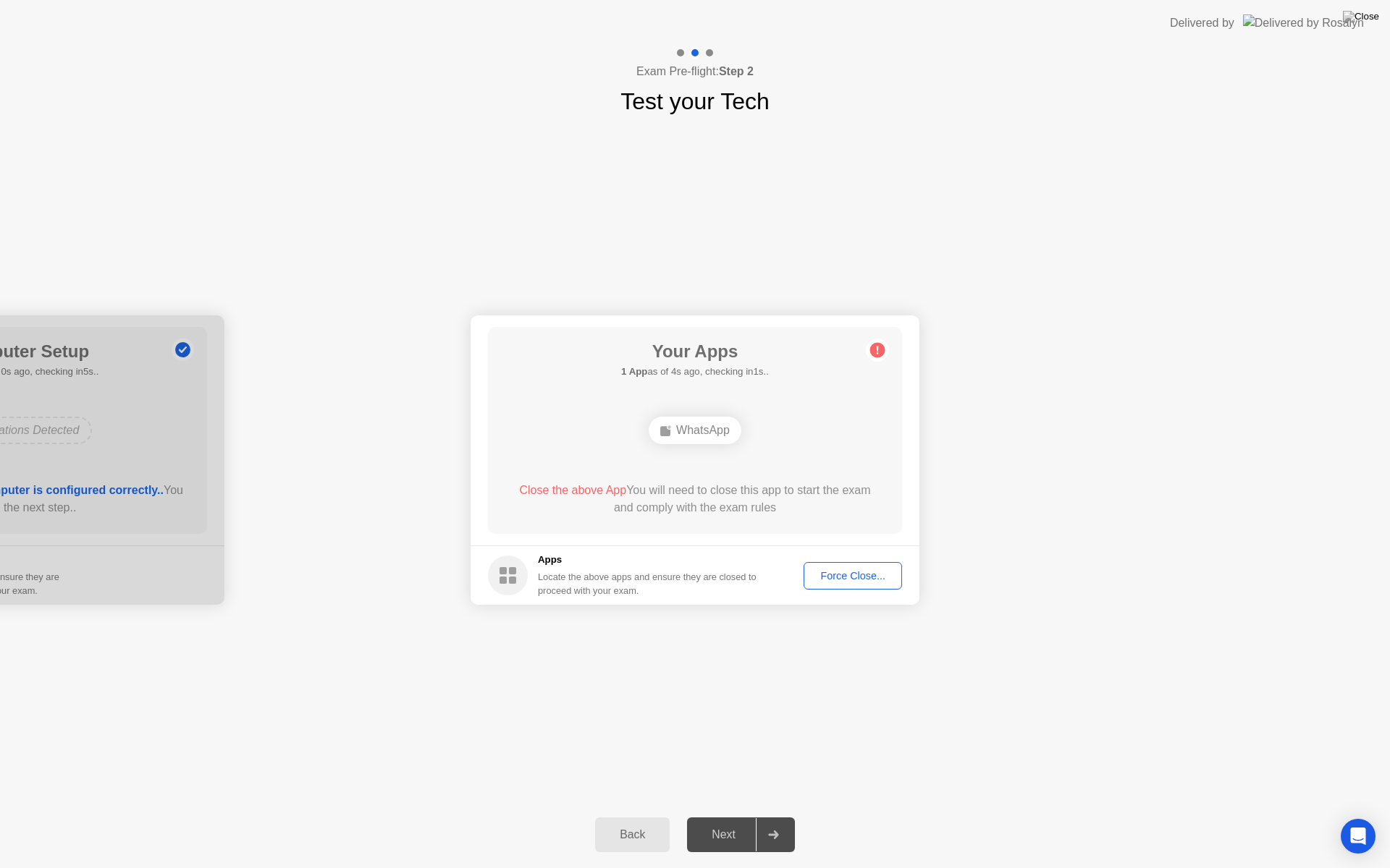
click at [888, 347] on icon at bounding box center [877, 350] width 23 height 23
click at [834, 574] on div "Force Close..." at bounding box center [853, 576] width 88 height 11
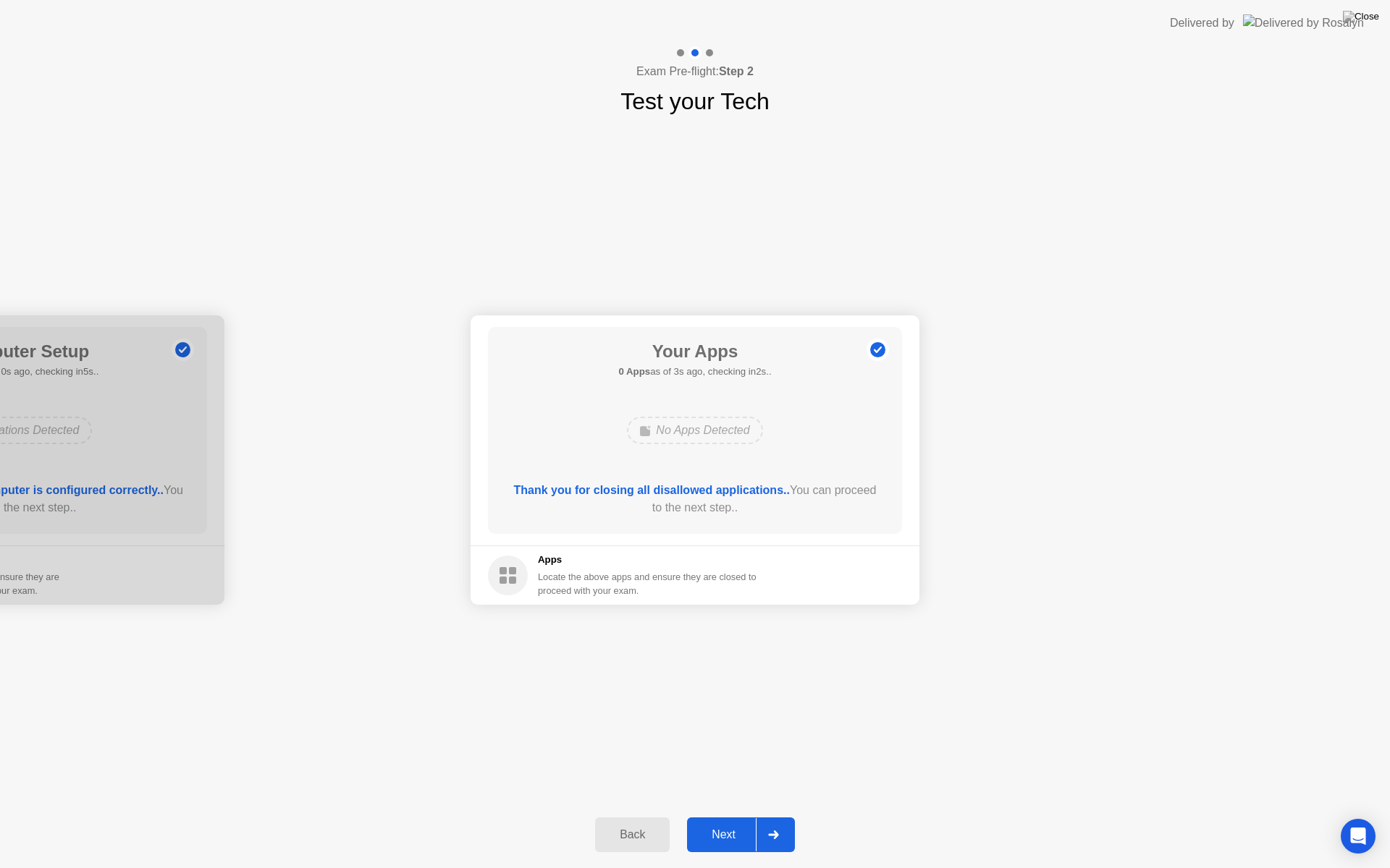
click at [719, 822] on button "Next" at bounding box center [741, 835] width 108 height 34
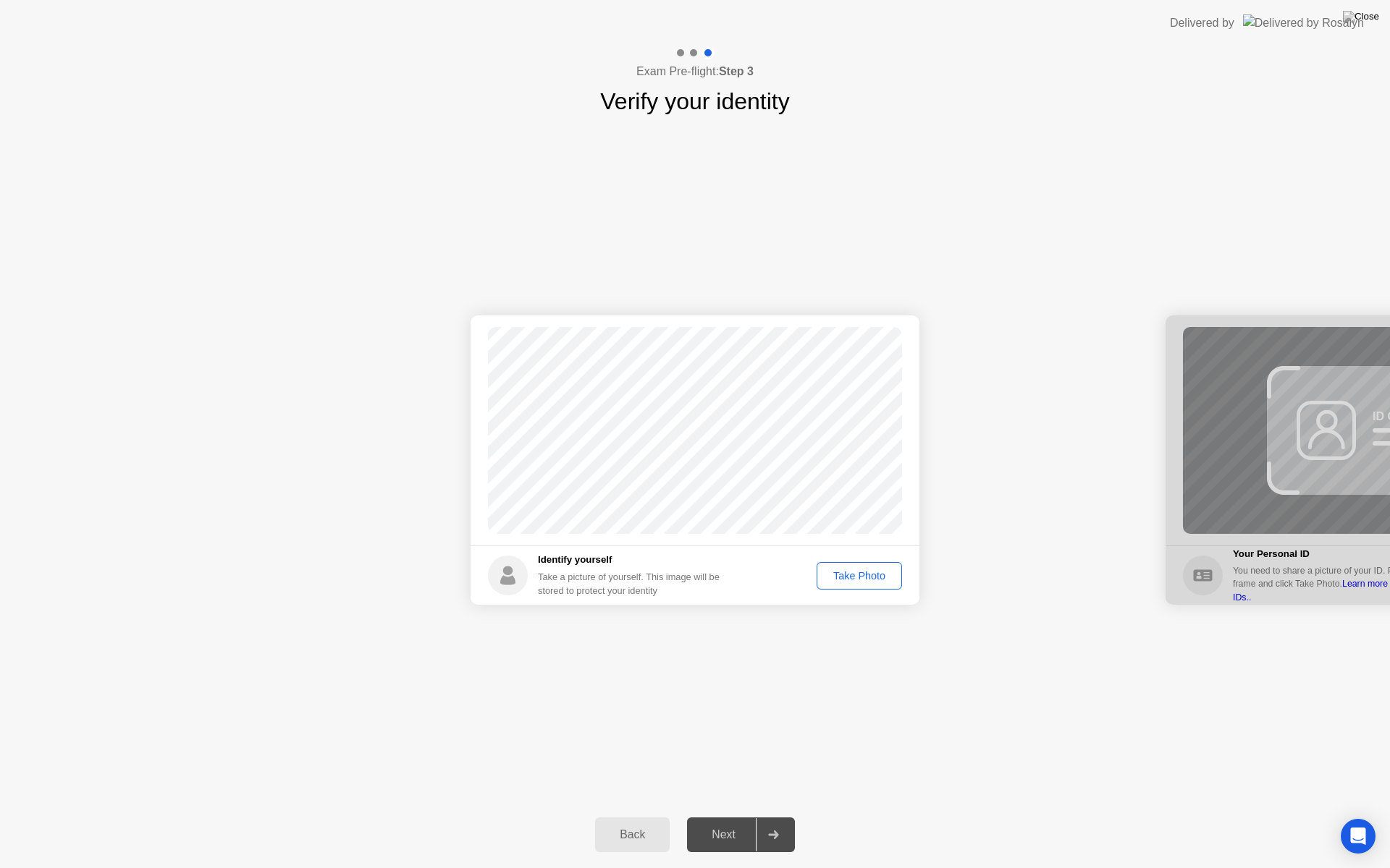
click at [855, 577] on div "Take Photo" at bounding box center [859, 576] width 75 height 11
click at [716, 822] on div "Next" at bounding box center [723, 835] width 65 height 13
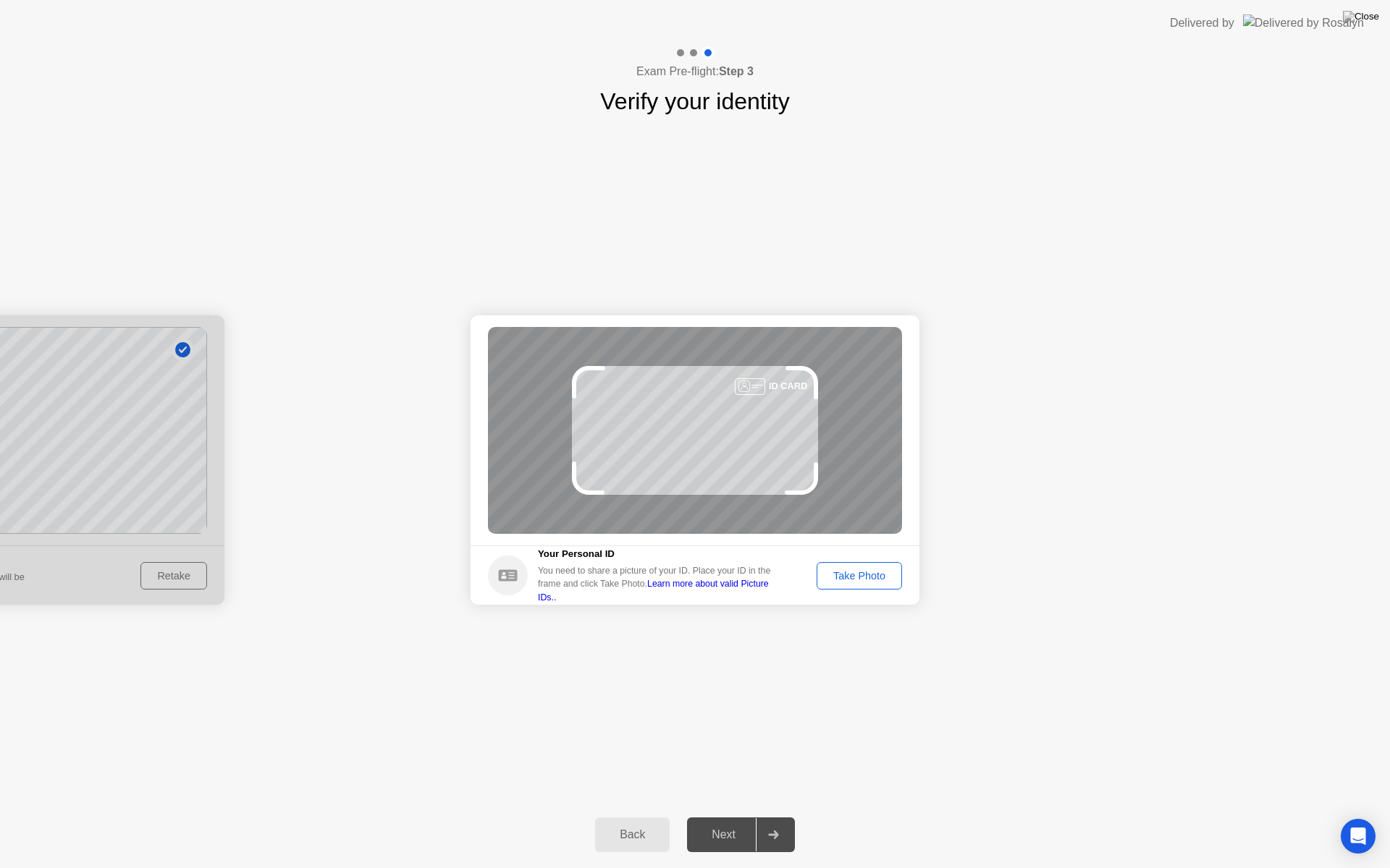
click at [873, 578] on div "Take Photo" at bounding box center [859, 576] width 75 height 11
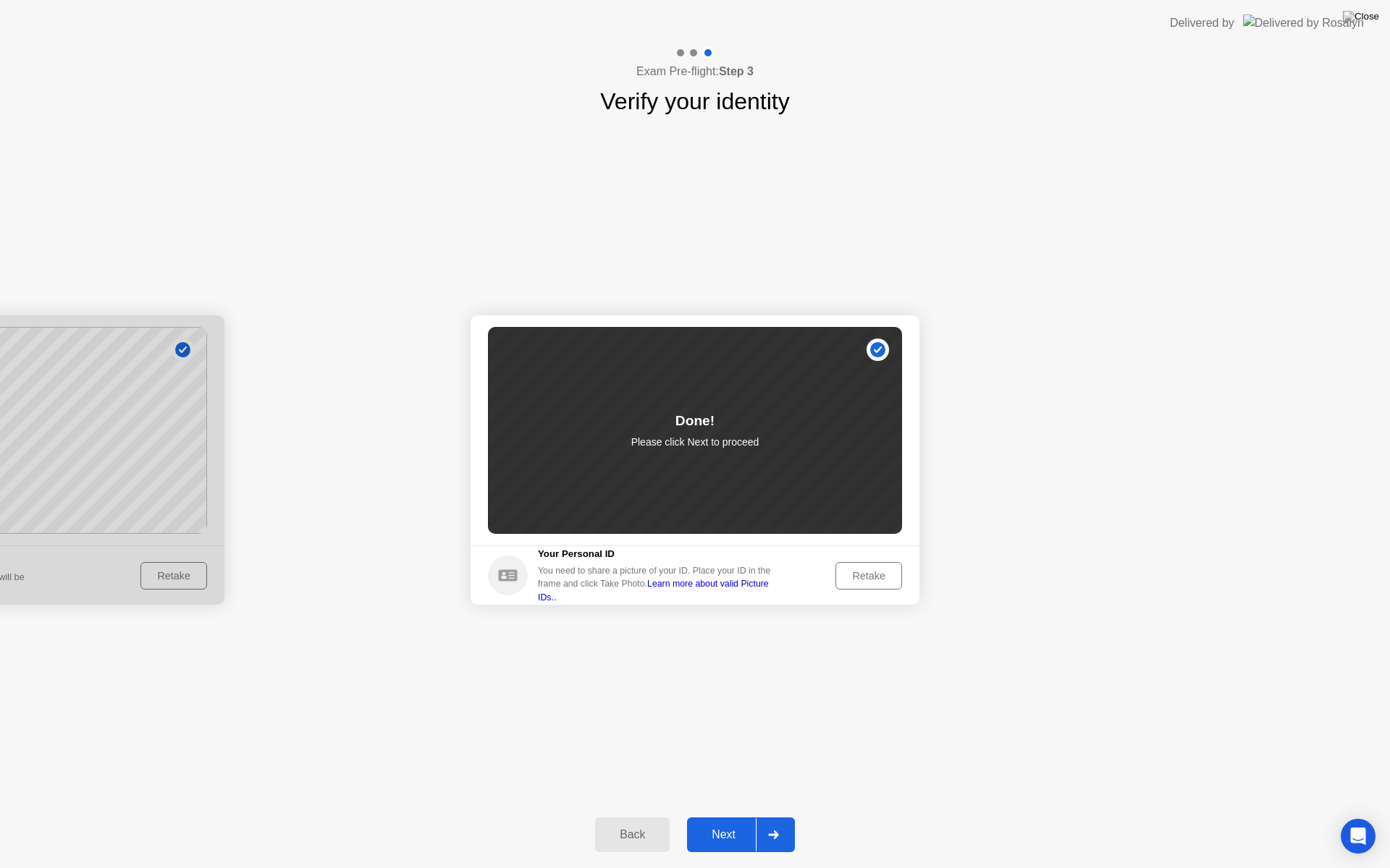
click at [736, 822] on div "Next" at bounding box center [723, 835] width 65 height 13
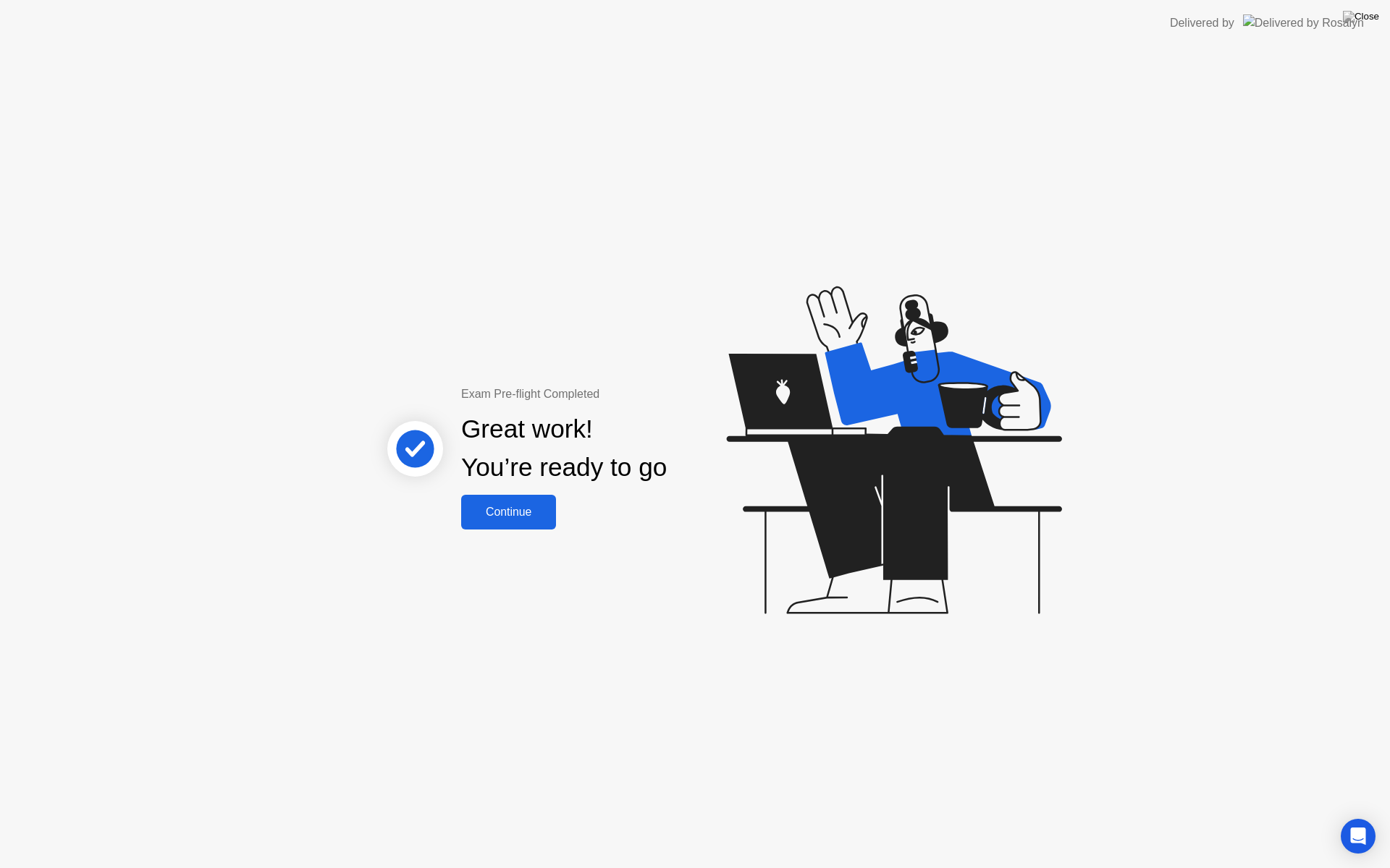
click at [491, 515] on div "Continue" at bounding box center [508, 513] width 86 height 13
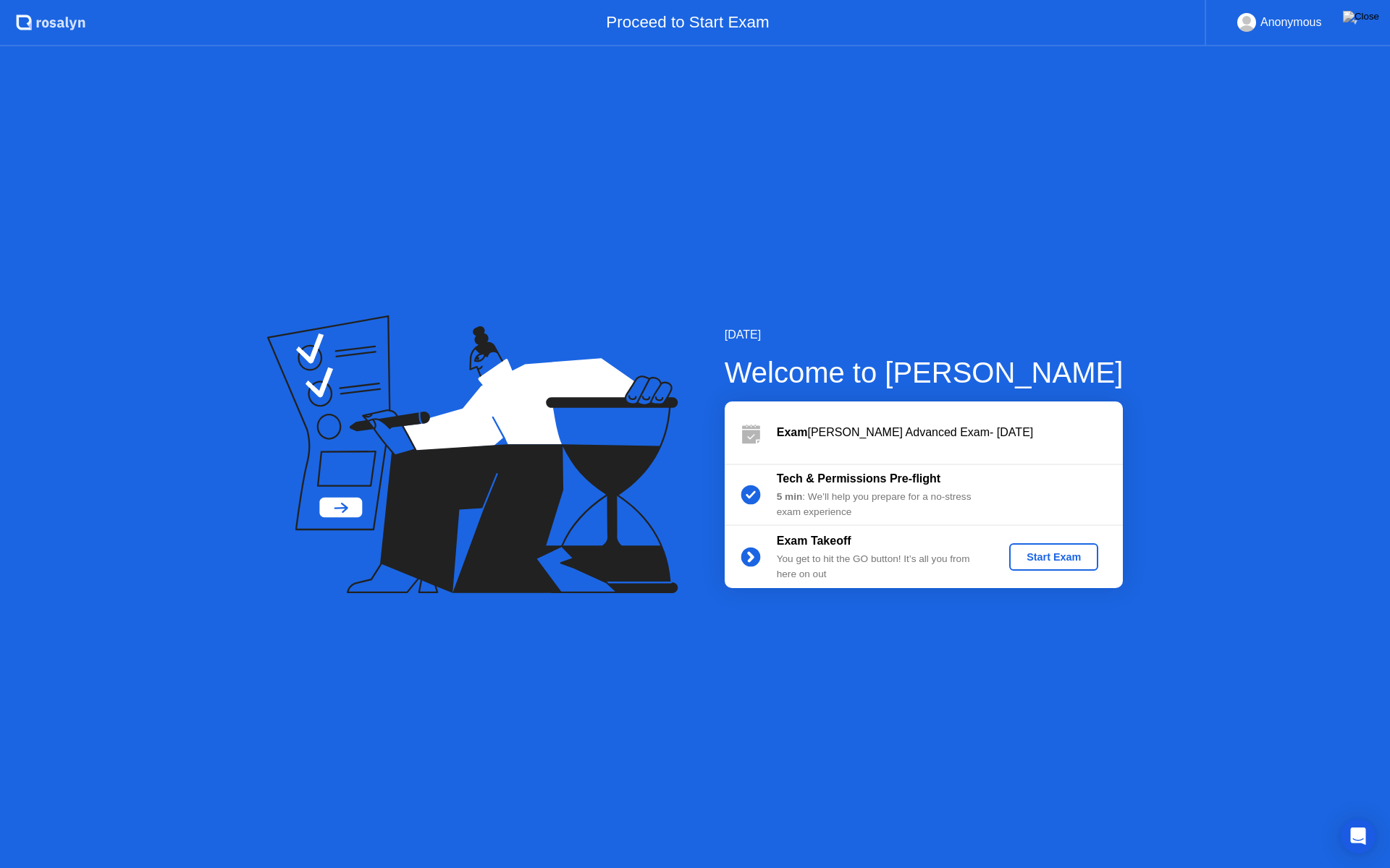
click at [1040, 552] on div "Start Exam" at bounding box center [1053, 557] width 78 height 11
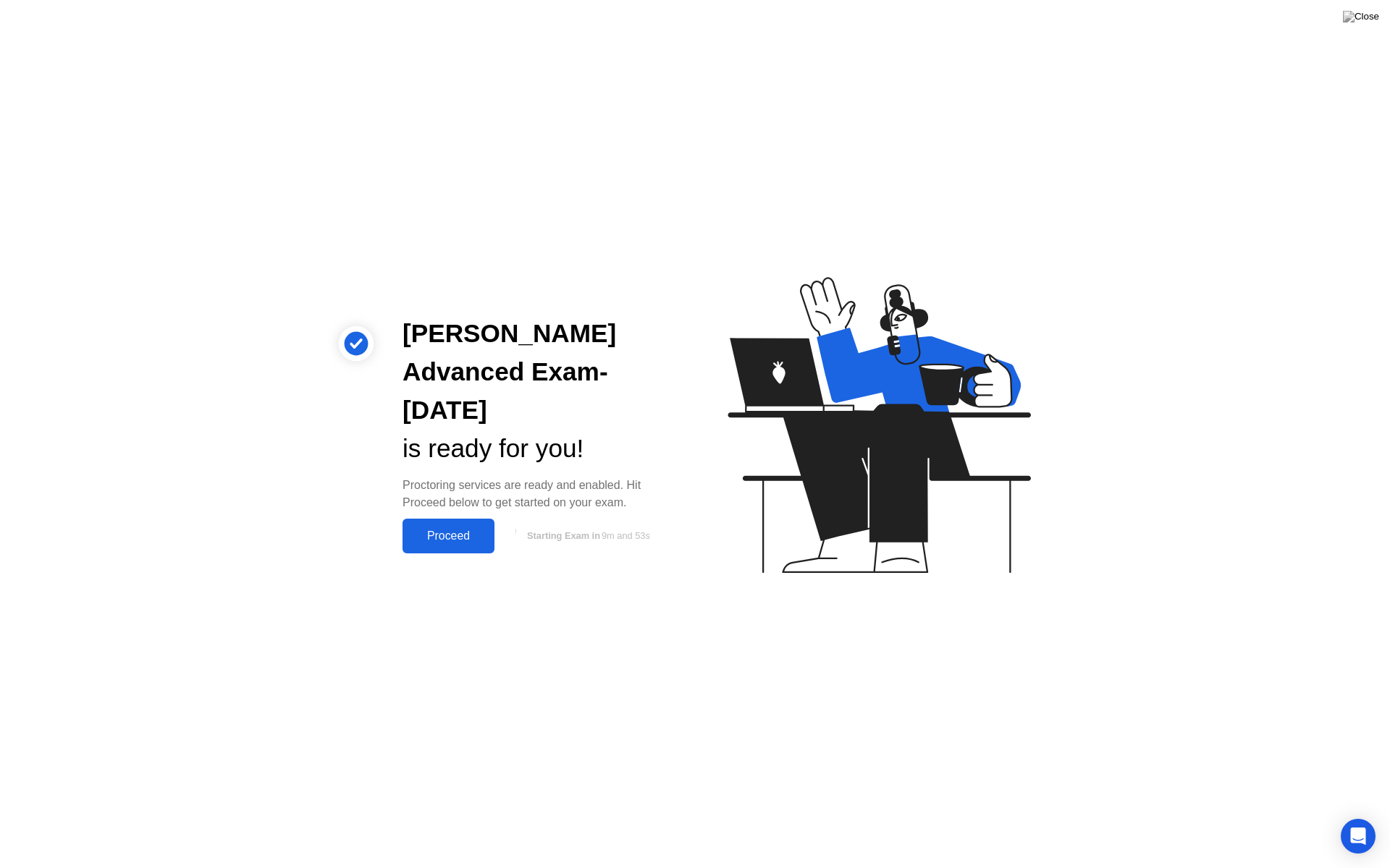
click at [441, 535] on div "Proceed" at bounding box center [449, 536] width 84 height 13
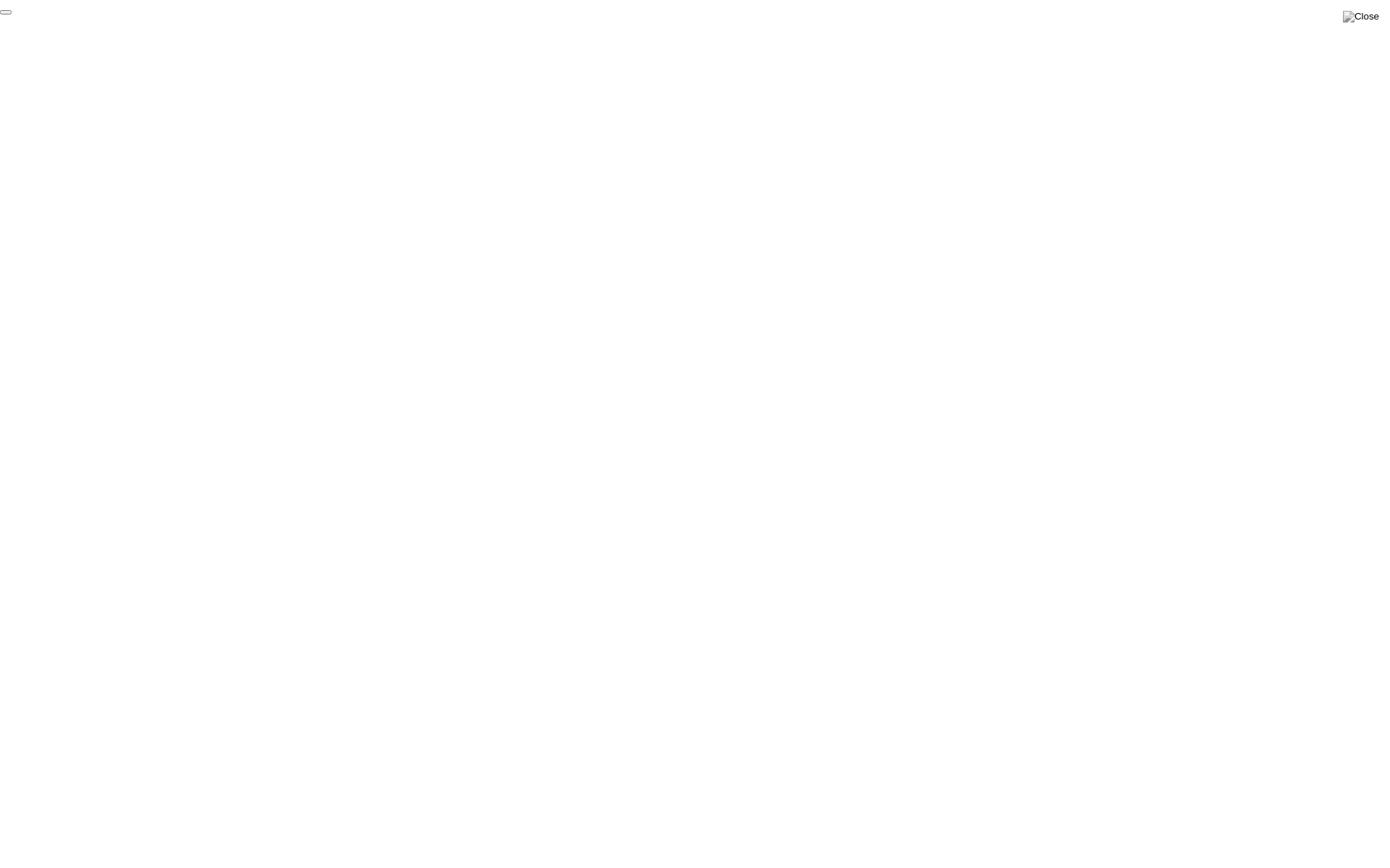
click div "End Proctoring Session"
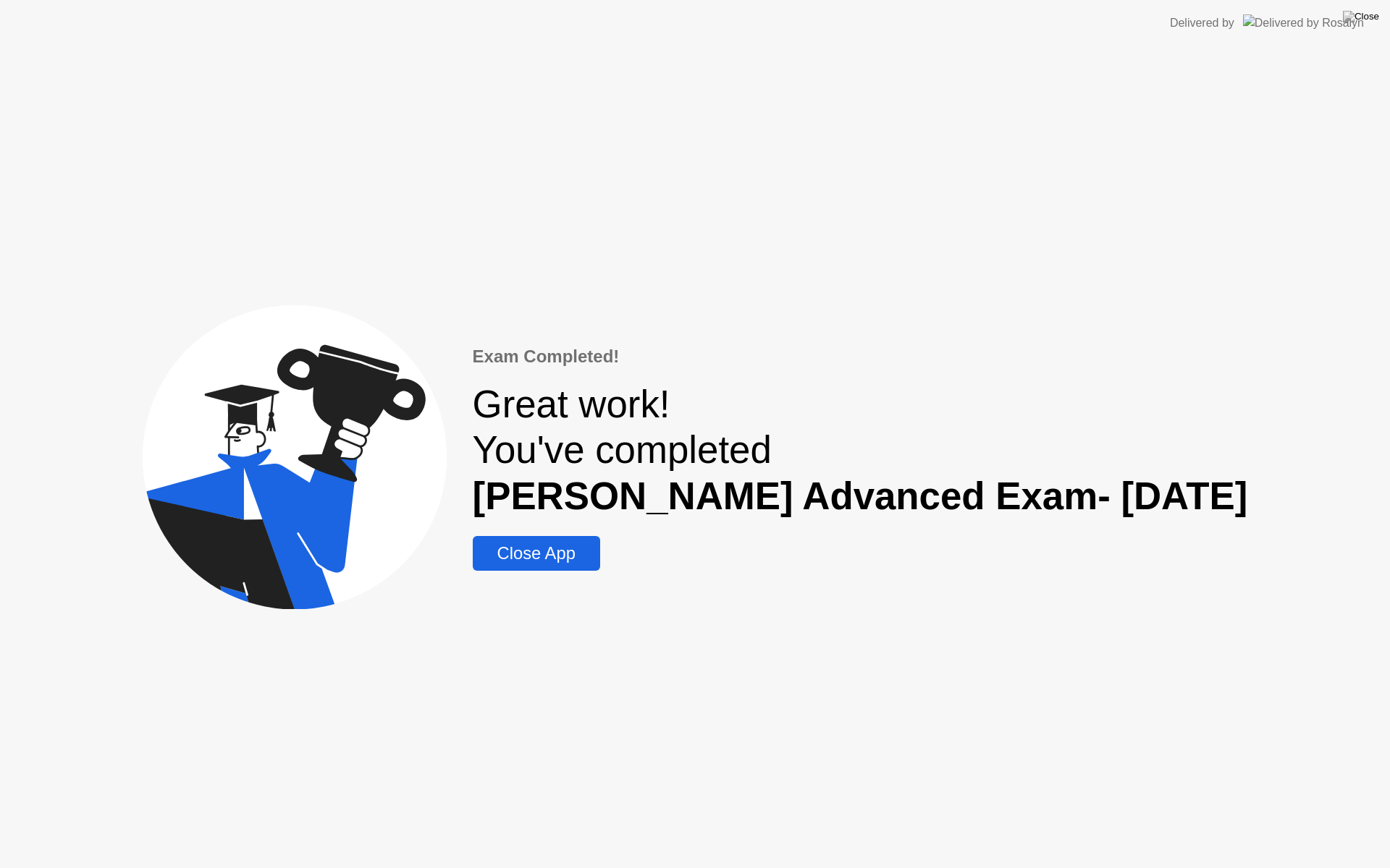
click at [538, 555] on div "Close App" at bounding box center [536, 554] width 119 height 20
